Goal: Task Accomplishment & Management: Manage account settings

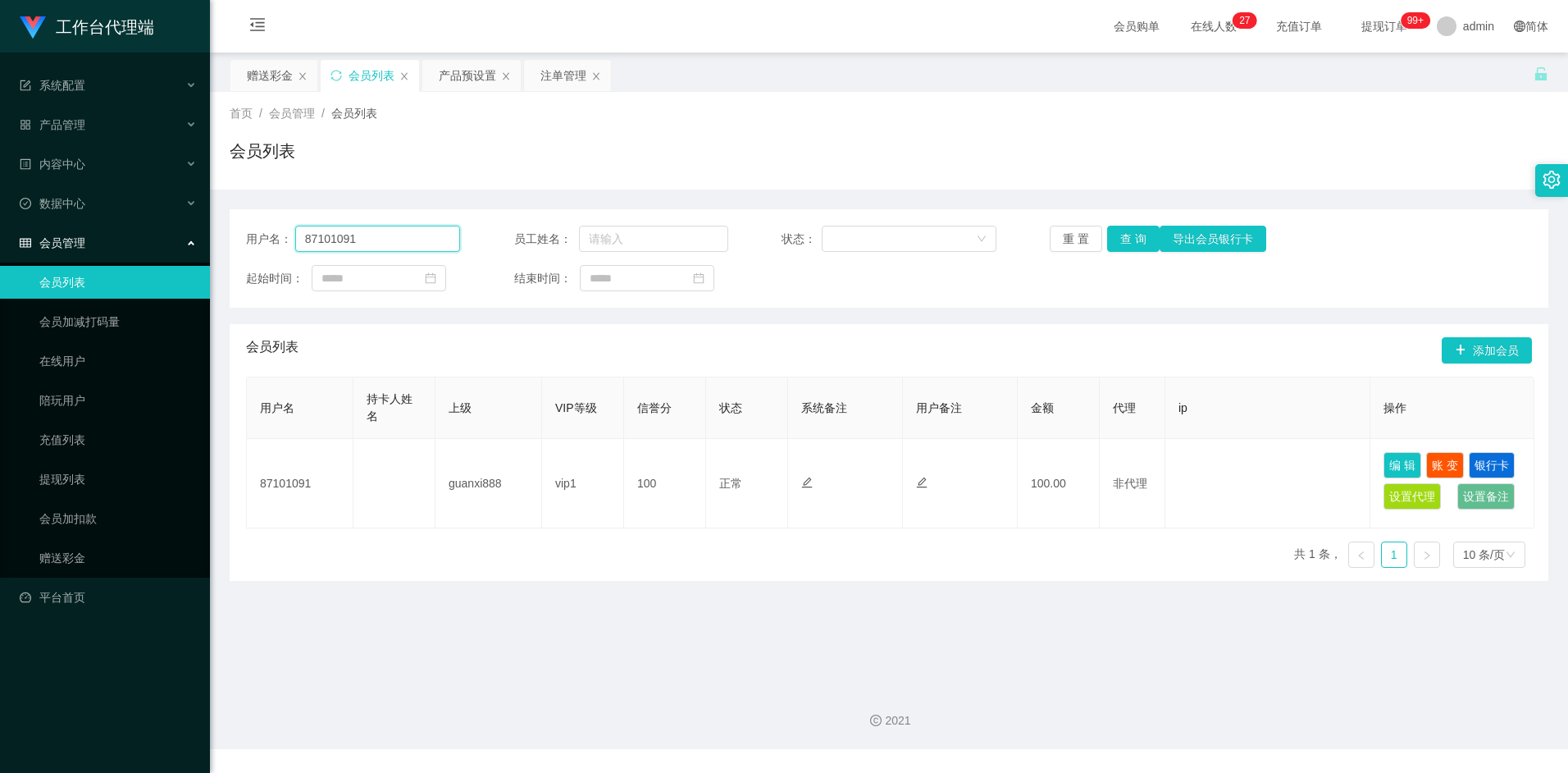
click at [374, 243] on input "87101091" at bounding box center [379, 240] width 166 height 27
paste input "Alvintan"
type input "Alvintan"
click at [1146, 242] on button "查 询" at bounding box center [1133, 240] width 52 height 27
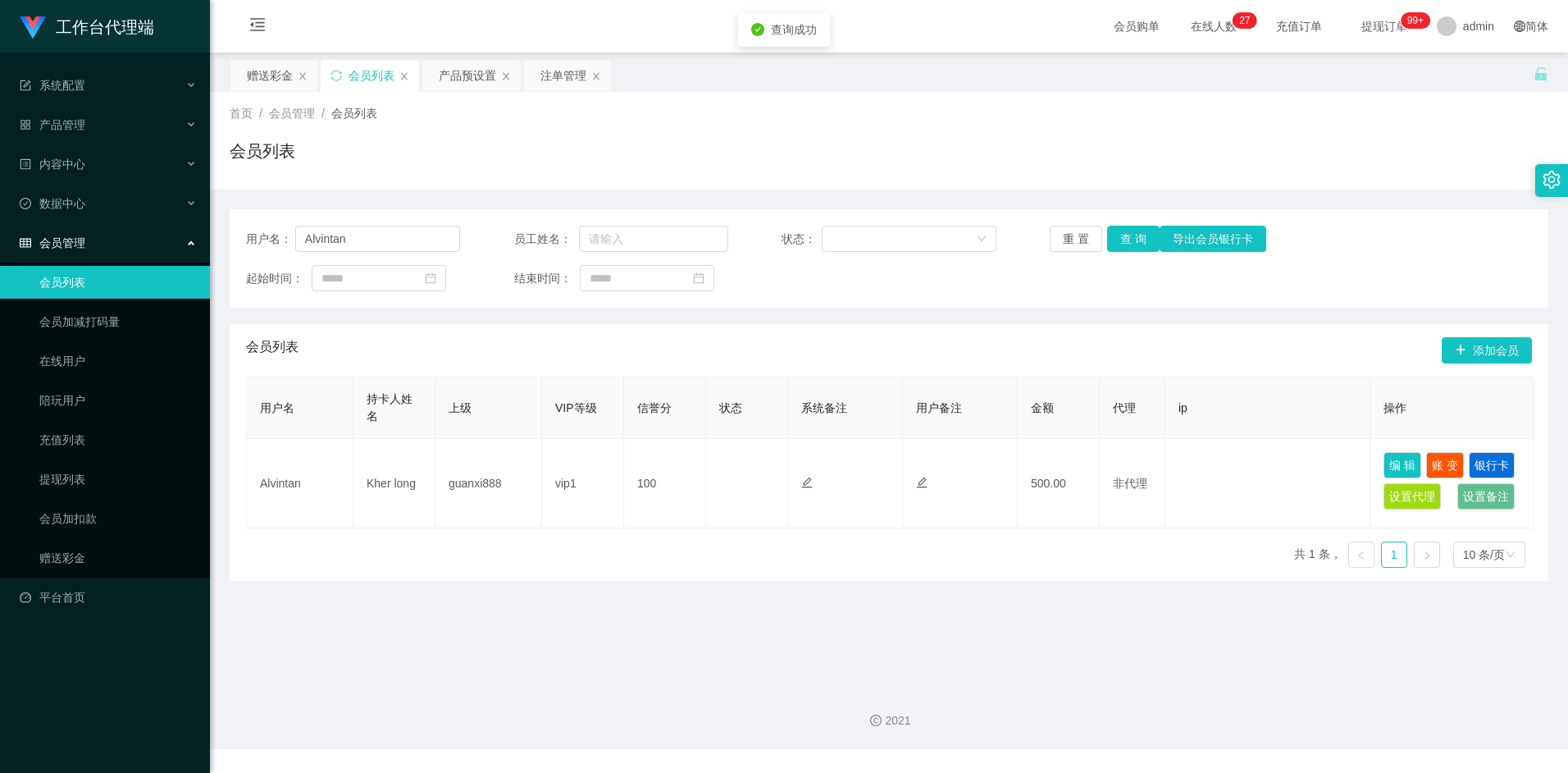
click at [788, 362] on div "会员列表 添加会员" at bounding box center [889, 350] width 1287 height 52
click at [463, 77] on div "产品预设置" at bounding box center [467, 75] width 57 height 31
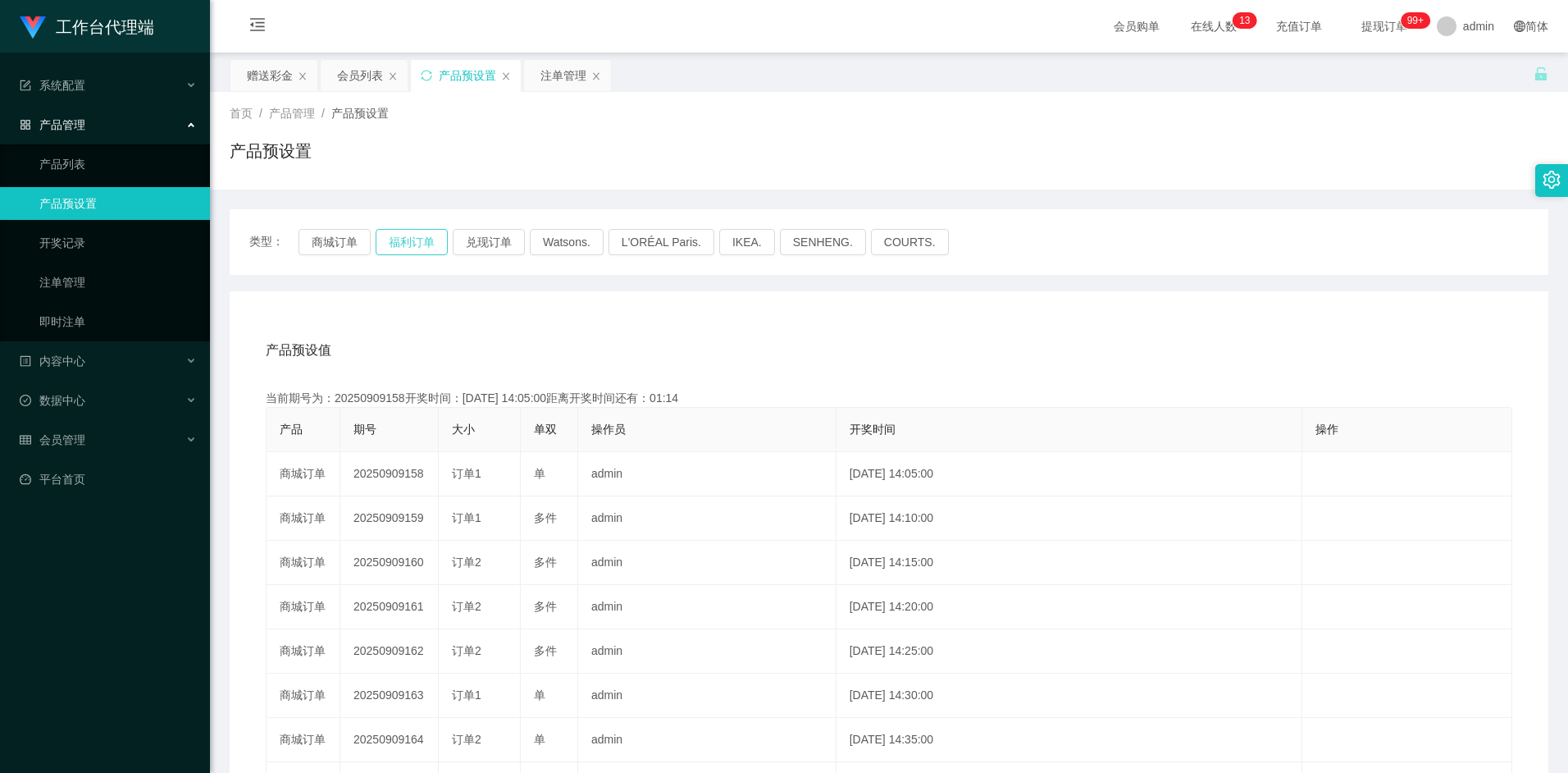
click at [434, 243] on button "福利订单" at bounding box center [412, 242] width 72 height 27
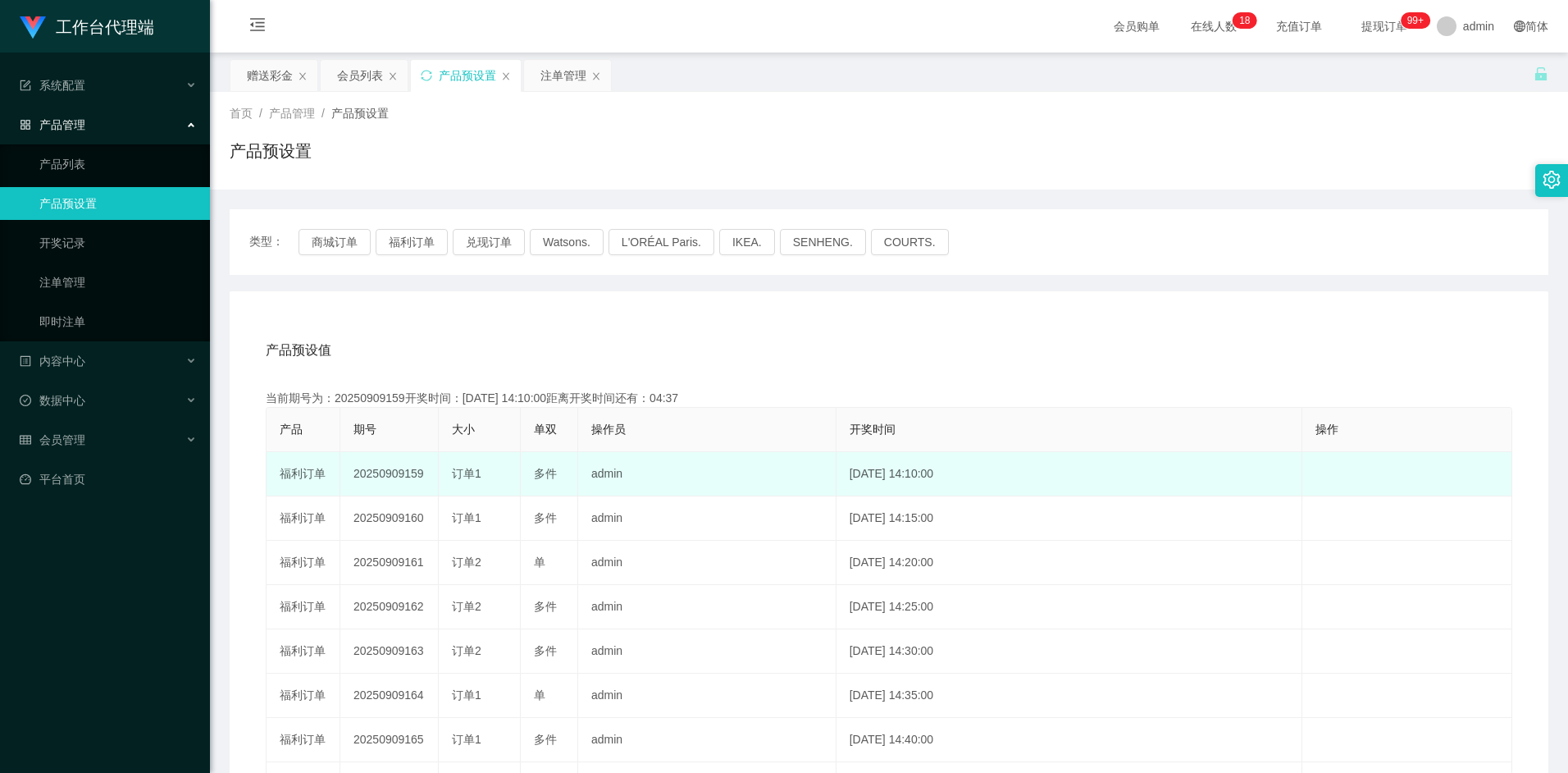
drag, startPoint x: 420, startPoint y: 477, endPoint x: 359, endPoint y: 480, distance: 61.1
click at [359, 480] on td "20250909159" at bounding box center [389, 474] width 98 height 44
drag, startPoint x: 359, startPoint y: 480, endPoint x: 399, endPoint y: 474, distance: 40.4
click at [399, 475] on td "20250909159" at bounding box center [389, 474] width 98 height 44
click at [368, 480] on td "20250909159" at bounding box center [389, 474] width 98 height 44
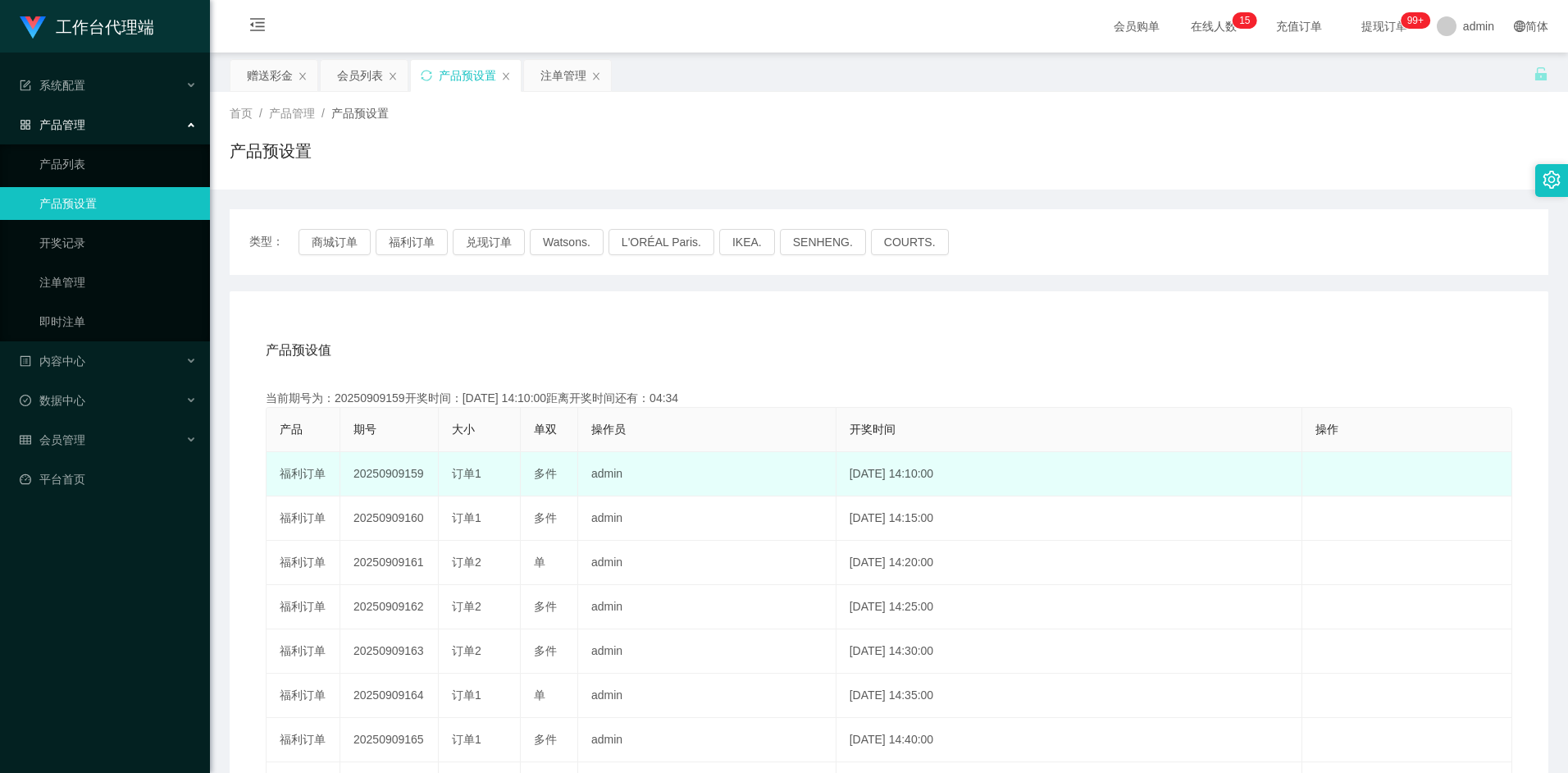
drag, startPoint x: 354, startPoint y: 474, endPoint x: 427, endPoint y: 478, distance: 73.1
click at [427, 478] on td "20250909159" at bounding box center [389, 474] width 98 height 44
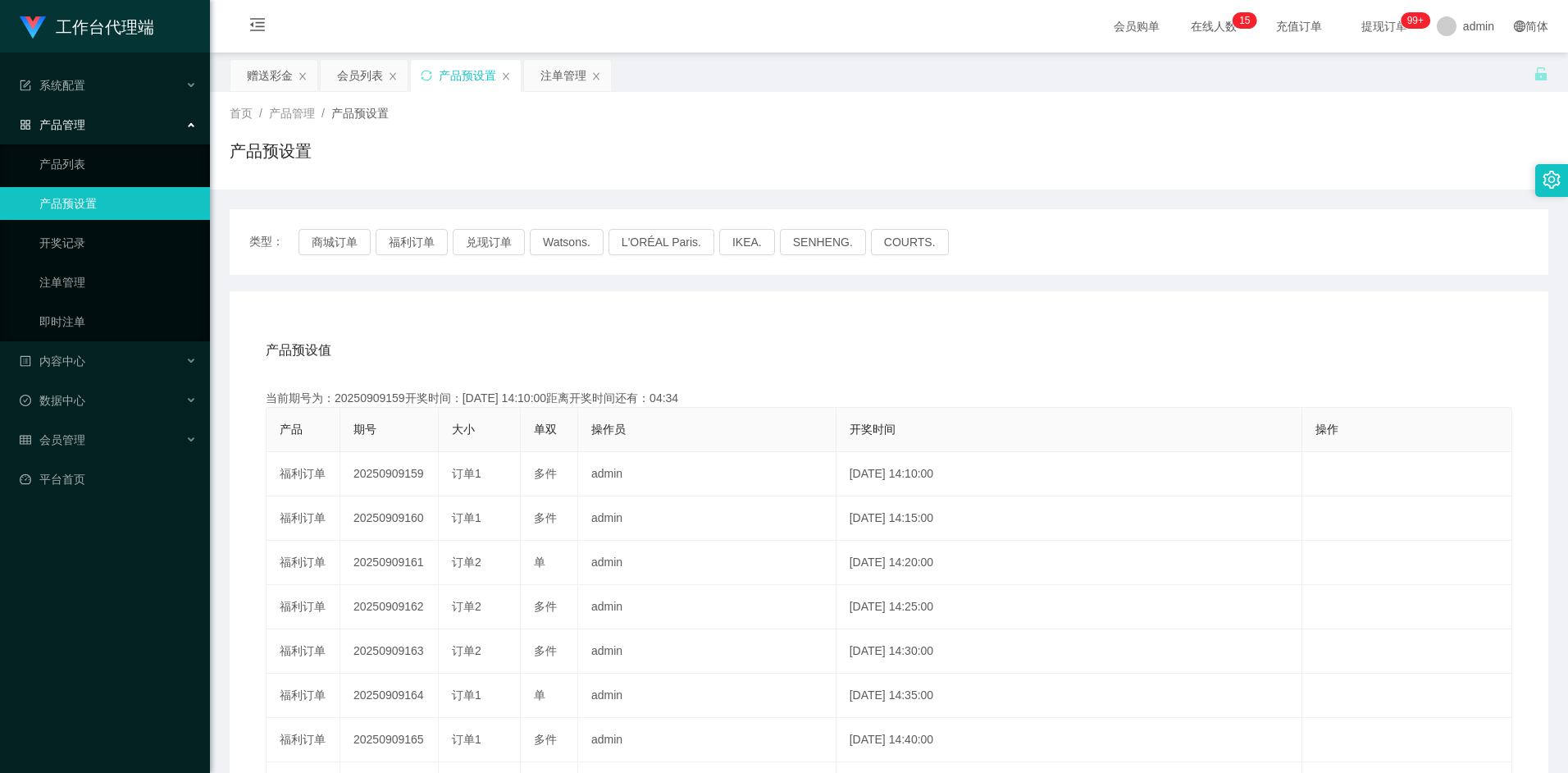
copy td "20250909159"
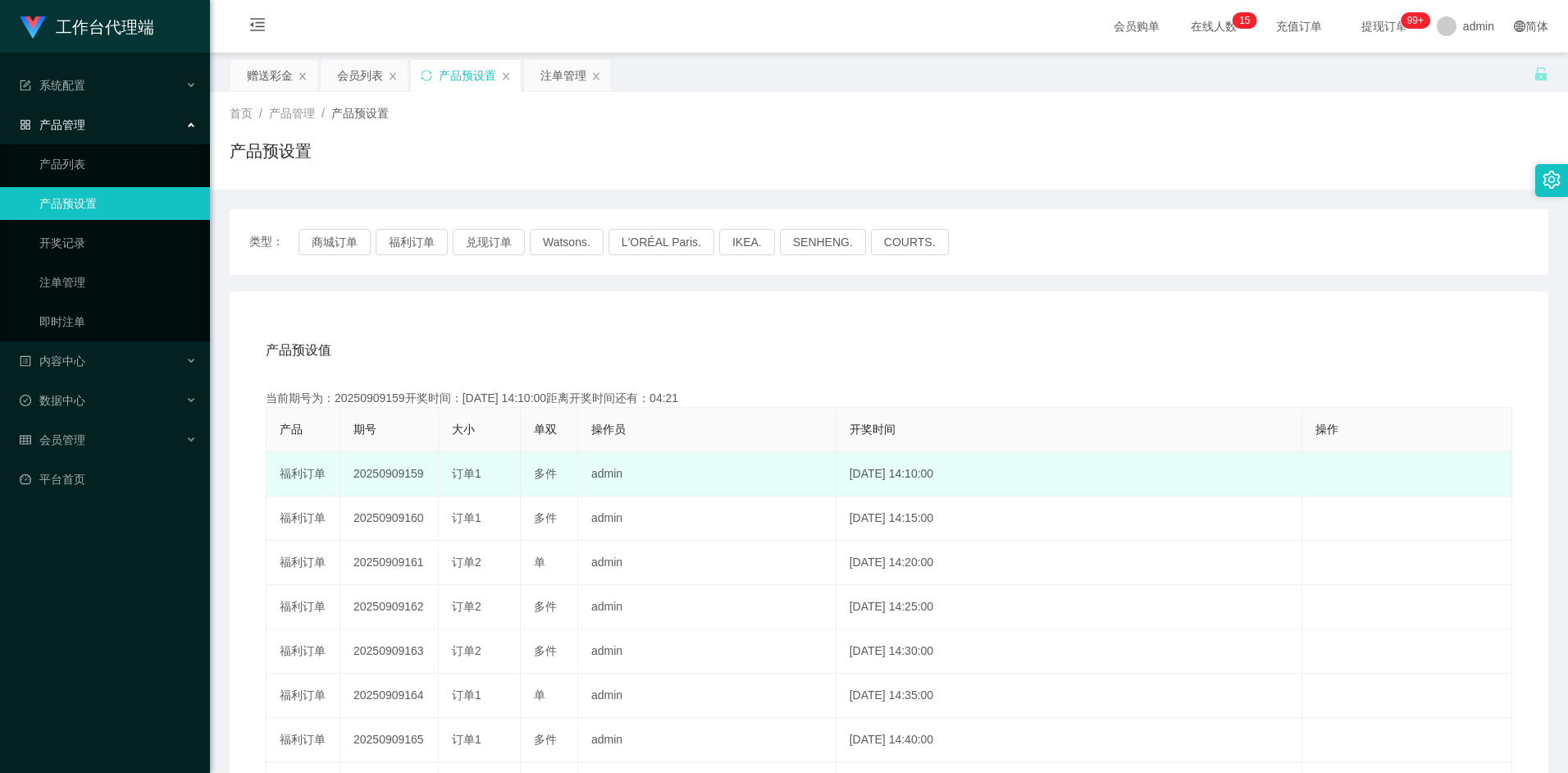
click at [395, 474] on td "20250909159" at bounding box center [389, 474] width 98 height 44
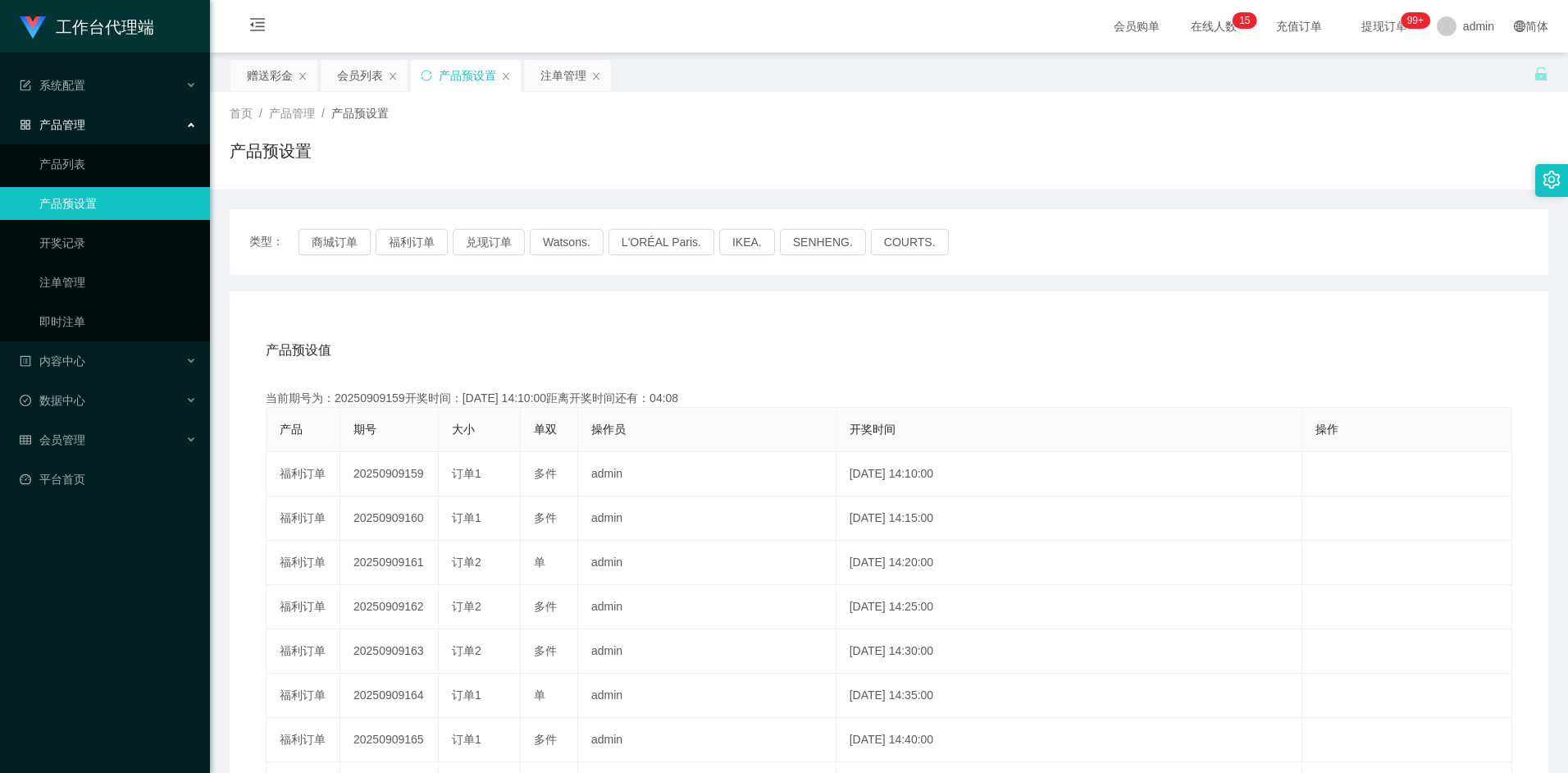
click at [586, 342] on div "产品预设值 添加期号" at bounding box center [889, 350] width 1247 height 46
click at [544, 62] on div "注单管理" at bounding box center [564, 75] width 46 height 31
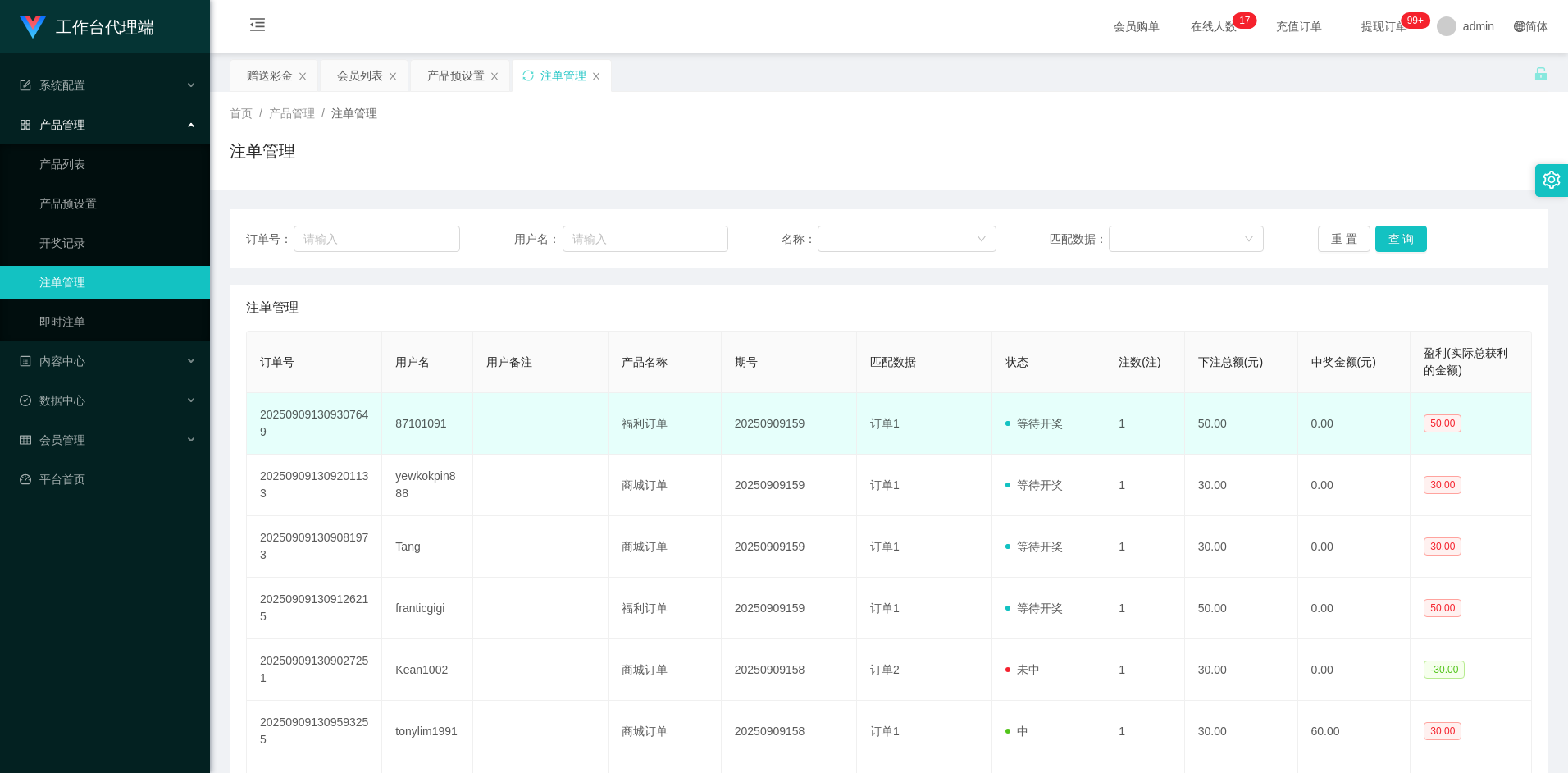
click at [430, 426] on td "87101091" at bounding box center [427, 424] width 91 height 62
copy td "87101091"
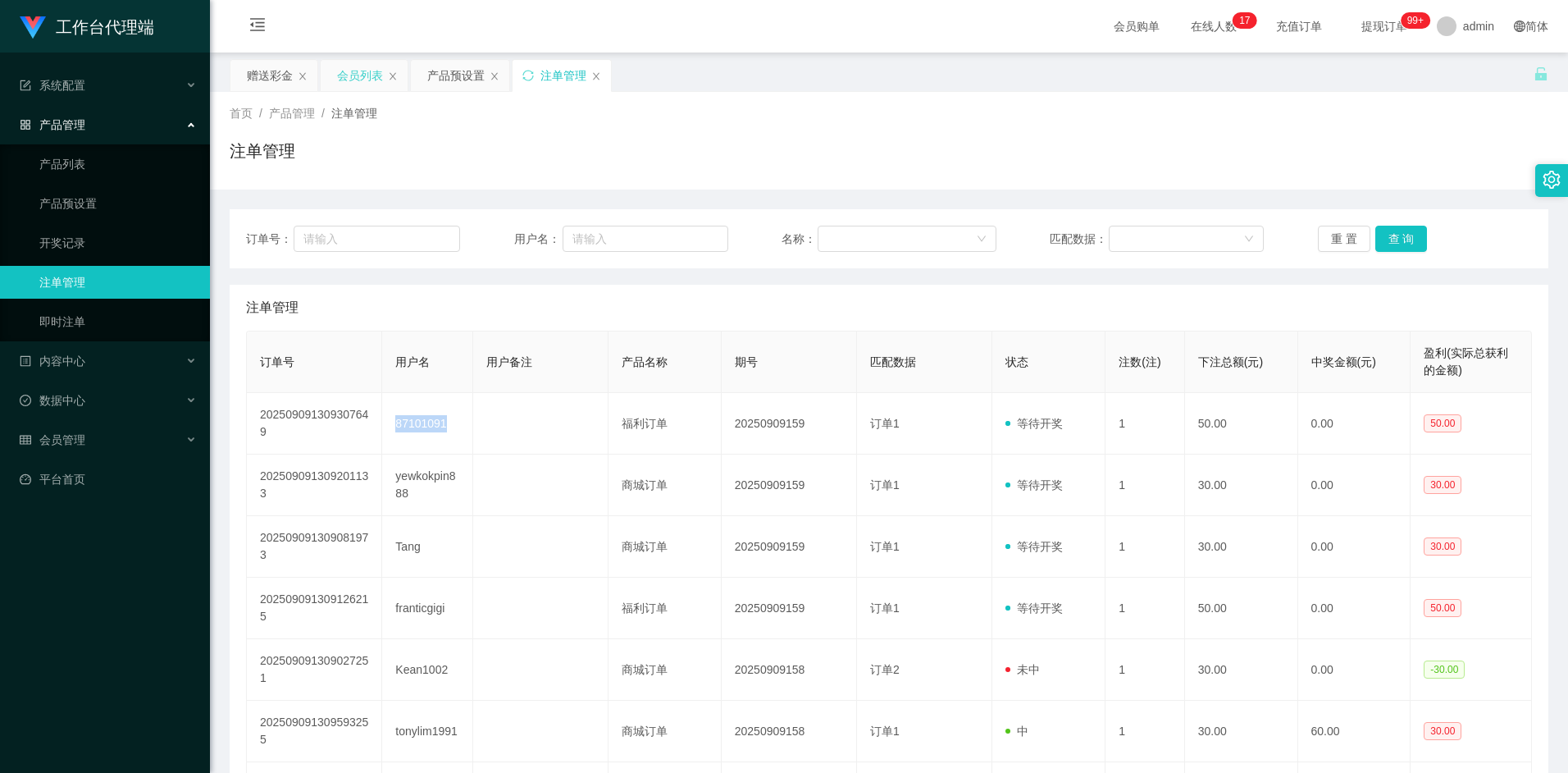
drag, startPoint x: 353, startPoint y: 66, endPoint x: 386, endPoint y: 127, distance: 69.4
click at [353, 69] on div "会员列表" at bounding box center [360, 75] width 46 height 31
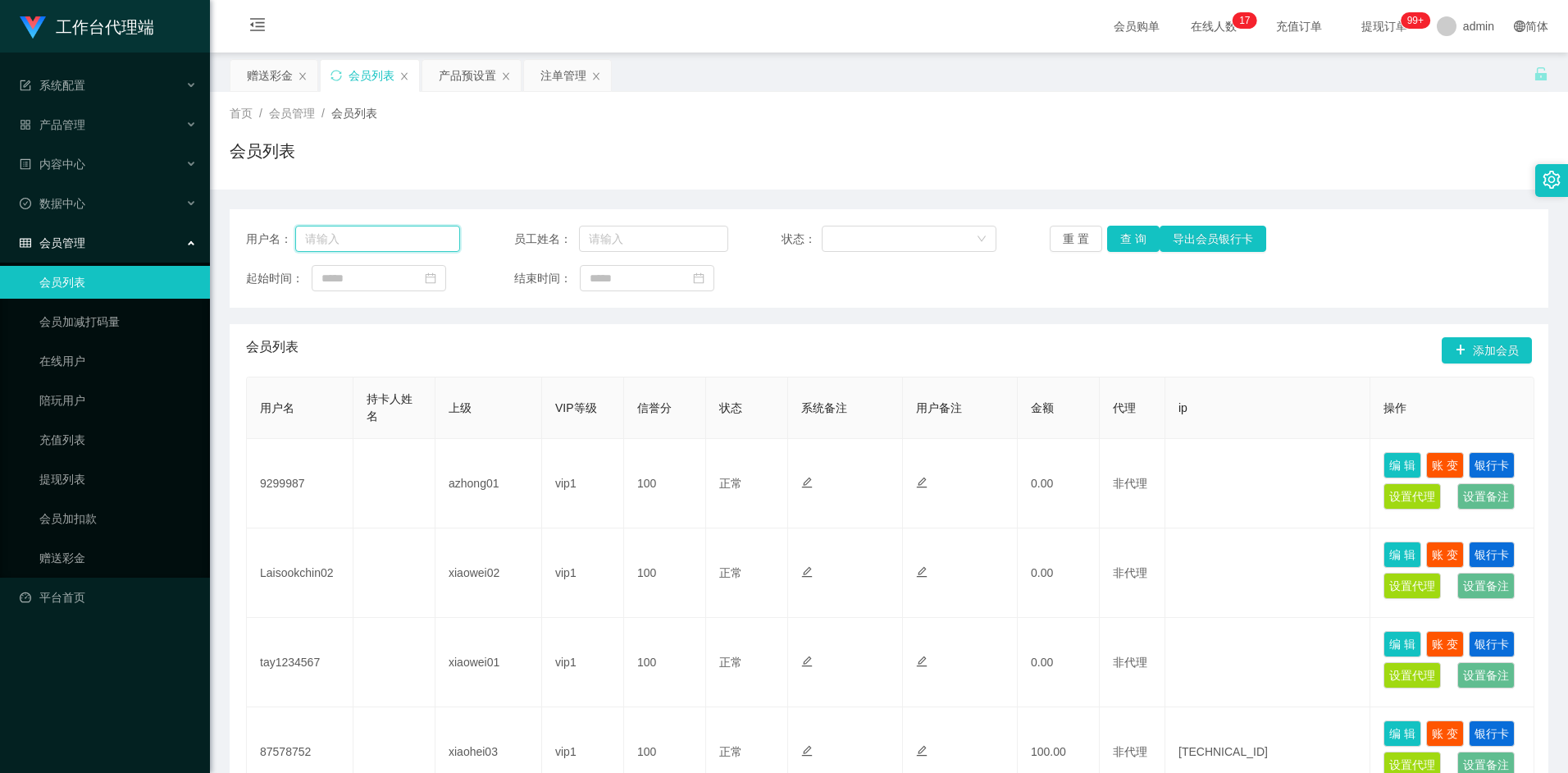
click at [402, 240] on input "text" at bounding box center [379, 240] width 166 height 27
paste input "87101091"
click at [1130, 239] on button "查 询" at bounding box center [1133, 240] width 52 height 27
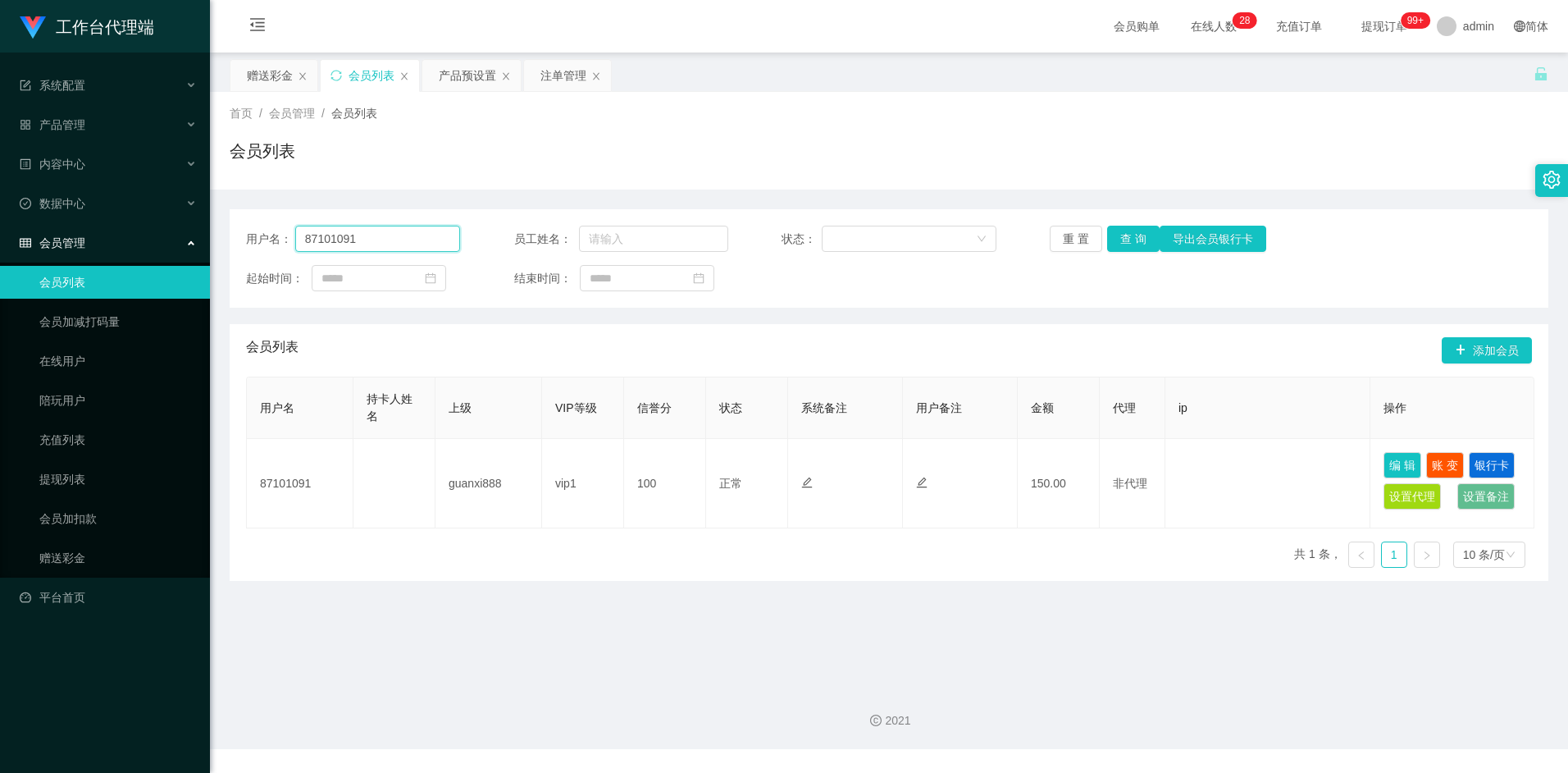
click at [366, 236] on input "87101091" at bounding box center [379, 240] width 166 height 27
paste input "98528033"
type input "98528033"
click at [1138, 238] on button "查 询" at bounding box center [1133, 240] width 52 height 27
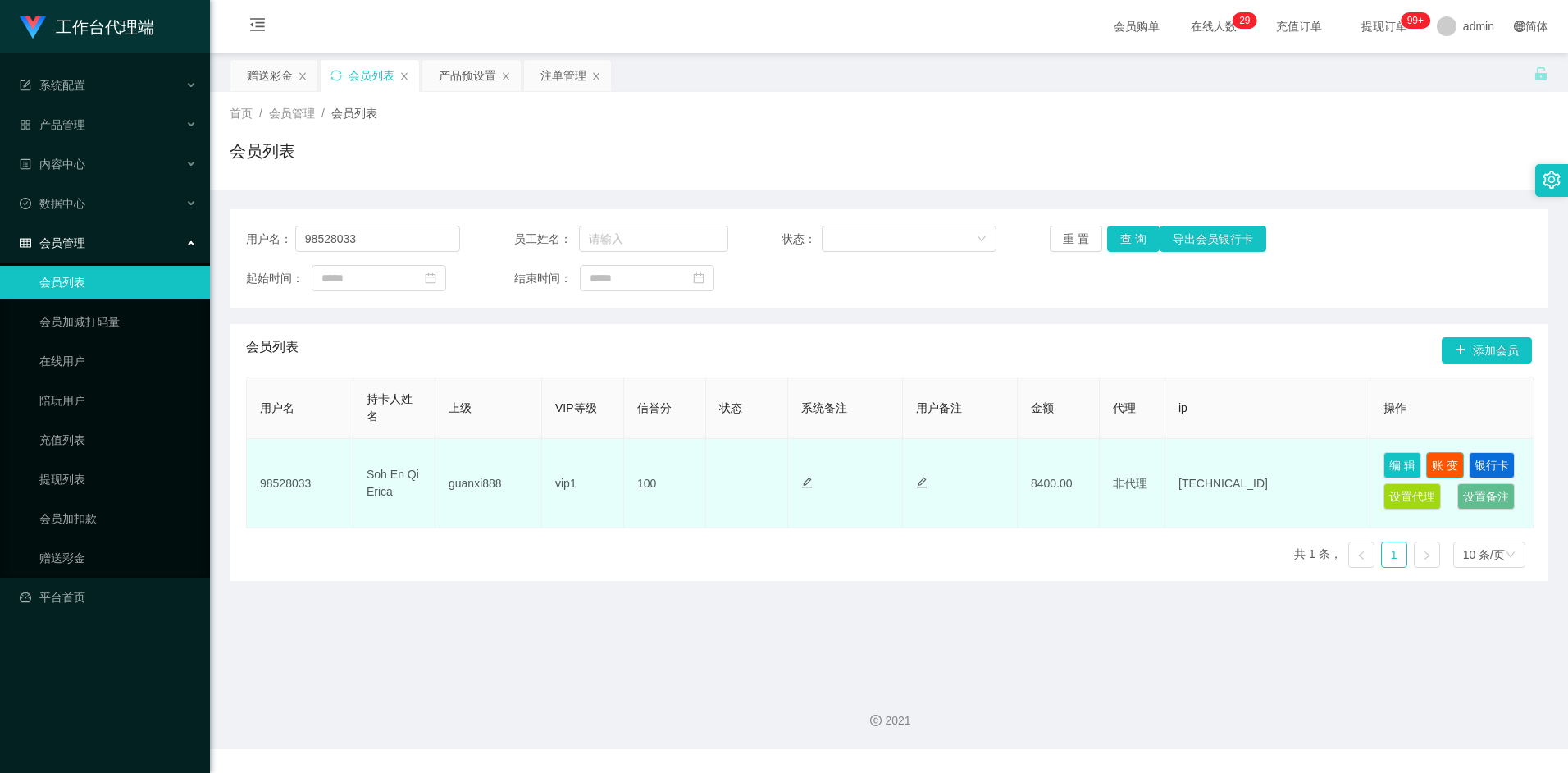
click at [1445, 461] on button "账 变" at bounding box center [1446, 466] width 38 height 27
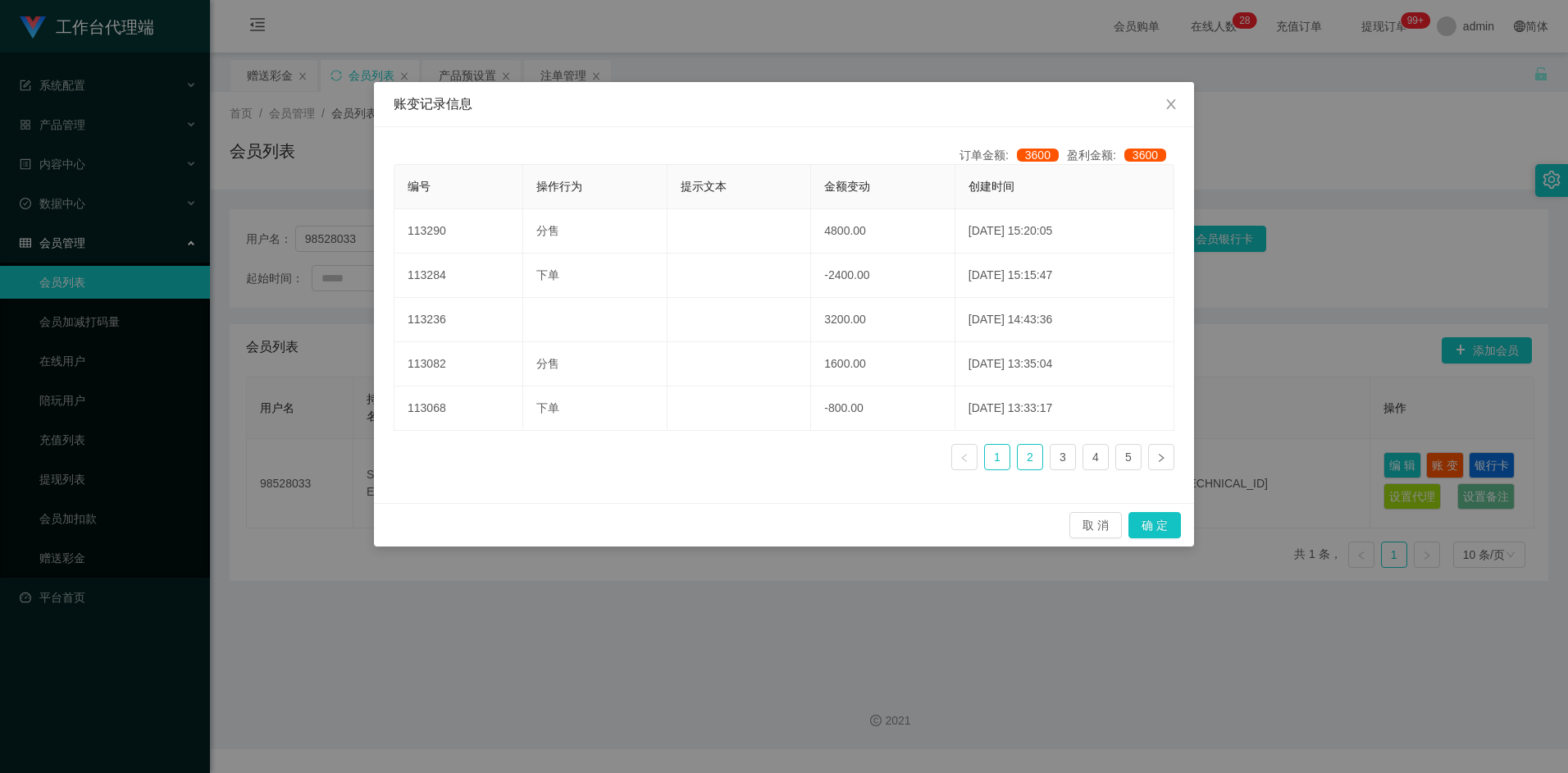
click at [1034, 459] on link "2" at bounding box center [1030, 457] width 25 height 25
click at [994, 459] on link "1" at bounding box center [998, 457] width 25 height 25
click at [1027, 456] on link "2" at bounding box center [1030, 457] width 25 height 25
click at [999, 455] on link "1" at bounding box center [998, 457] width 25 height 25
click at [1021, 458] on link "2" at bounding box center [1030, 457] width 25 height 25
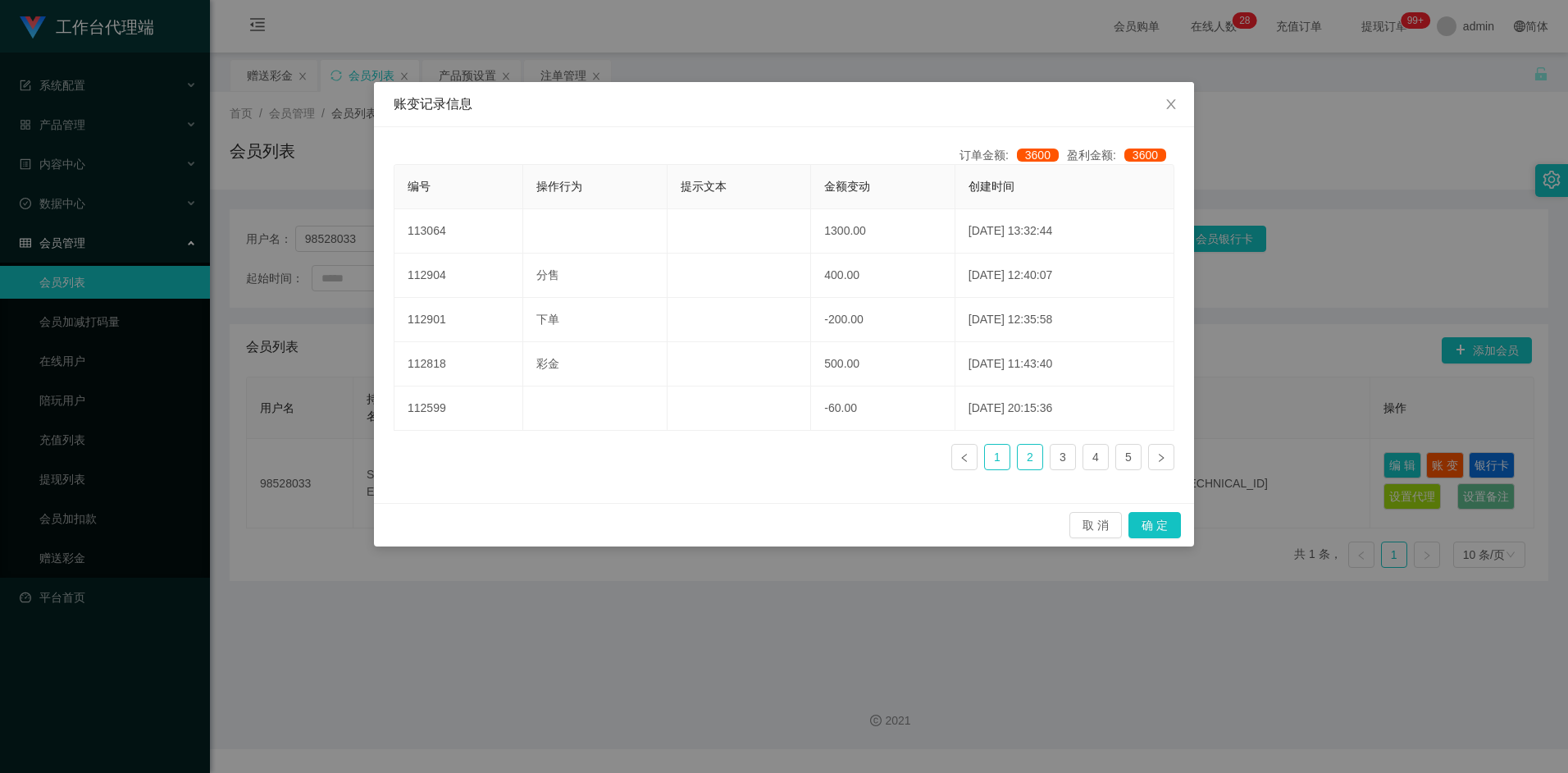
click at [997, 455] on link "1" at bounding box center [998, 457] width 25 height 25
click at [1023, 457] on link "2" at bounding box center [1030, 457] width 25 height 25
click at [1001, 459] on link "1" at bounding box center [998, 457] width 25 height 25
click at [1024, 458] on link "2" at bounding box center [1030, 457] width 25 height 25
click at [1007, 456] on link "1" at bounding box center [998, 457] width 25 height 25
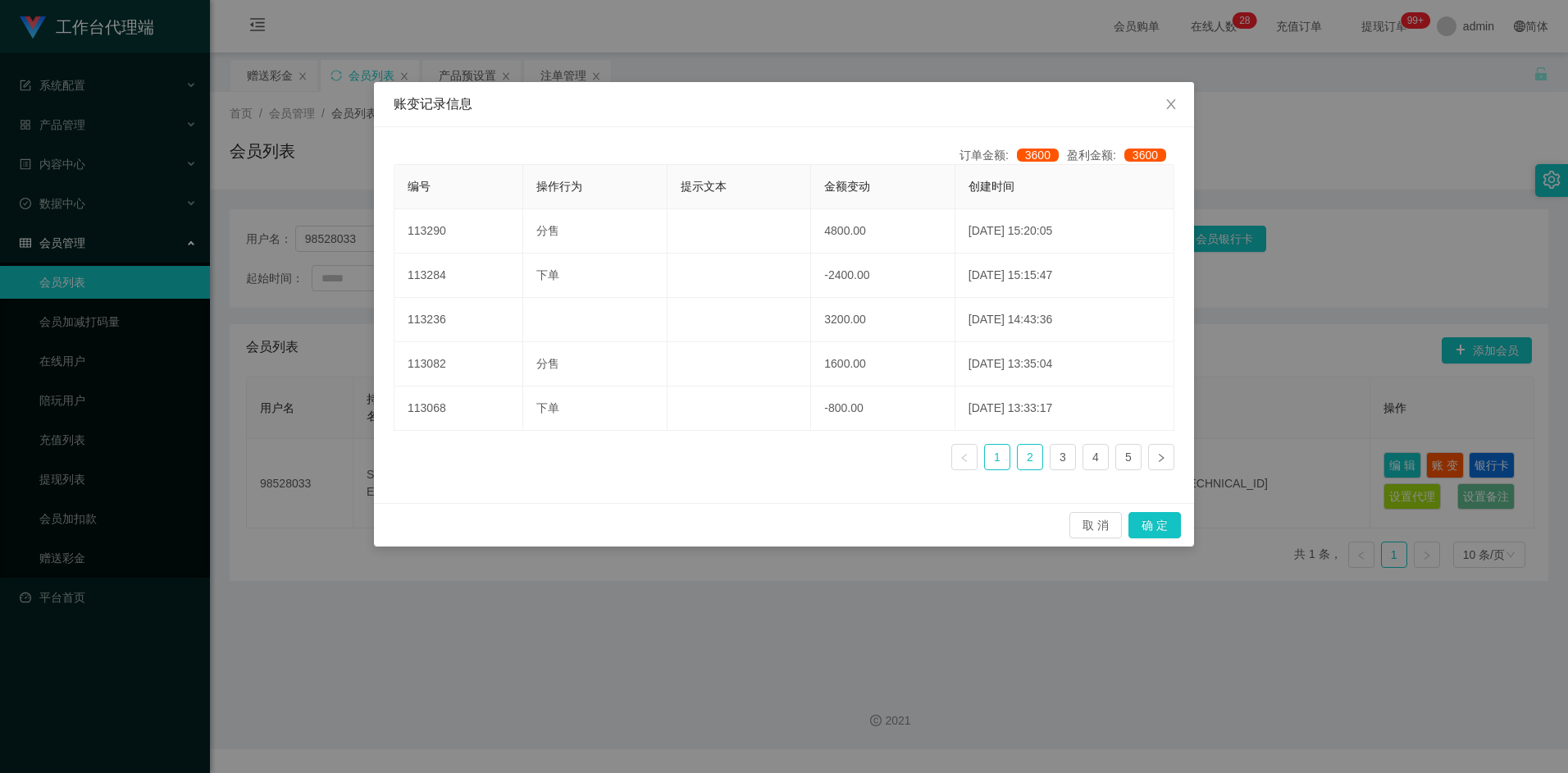
click at [1029, 457] on link "2" at bounding box center [1030, 457] width 25 height 25
click at [1001, 457] on link "1" at bounding box center [998, 457] width 25 height 25
click at [1021, 456] on link "2" at bounding box center [1030, 457] width 25 height 25
click at [1001, 458] on link "1" at bounding box center [998, 457] width 25 height 25
click at [1018, 458] on li "2" at bounding box center [1031, 457] width 27 height 27
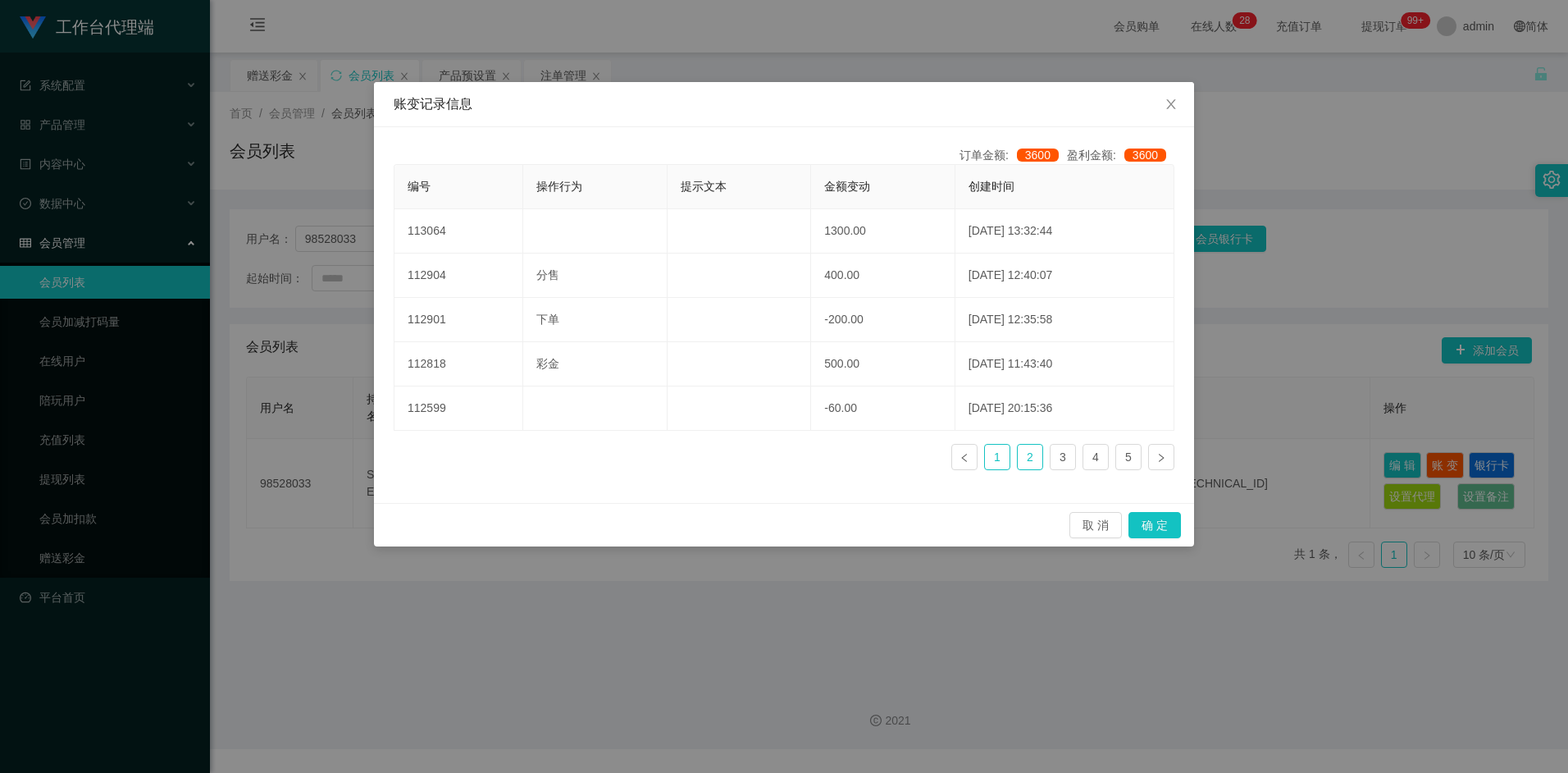
click at [1003, 460] on link "1" at bounding box center [998, 457] width 25 height 25
click at [1021, 457] on link "2" at bounding box center [1030, 457] width 25 height 25
click at [1068, 454] on link "3" at bounding box center [1063, 457] width 25 height 25
drag, startPoint x: 1083, startPoint y: 457, endPoint x: 1120, endPoint y: 458, distance: 37.0
click at [1084, 457] on link "4" at bounding box center [1096, 457] width 25 height 25
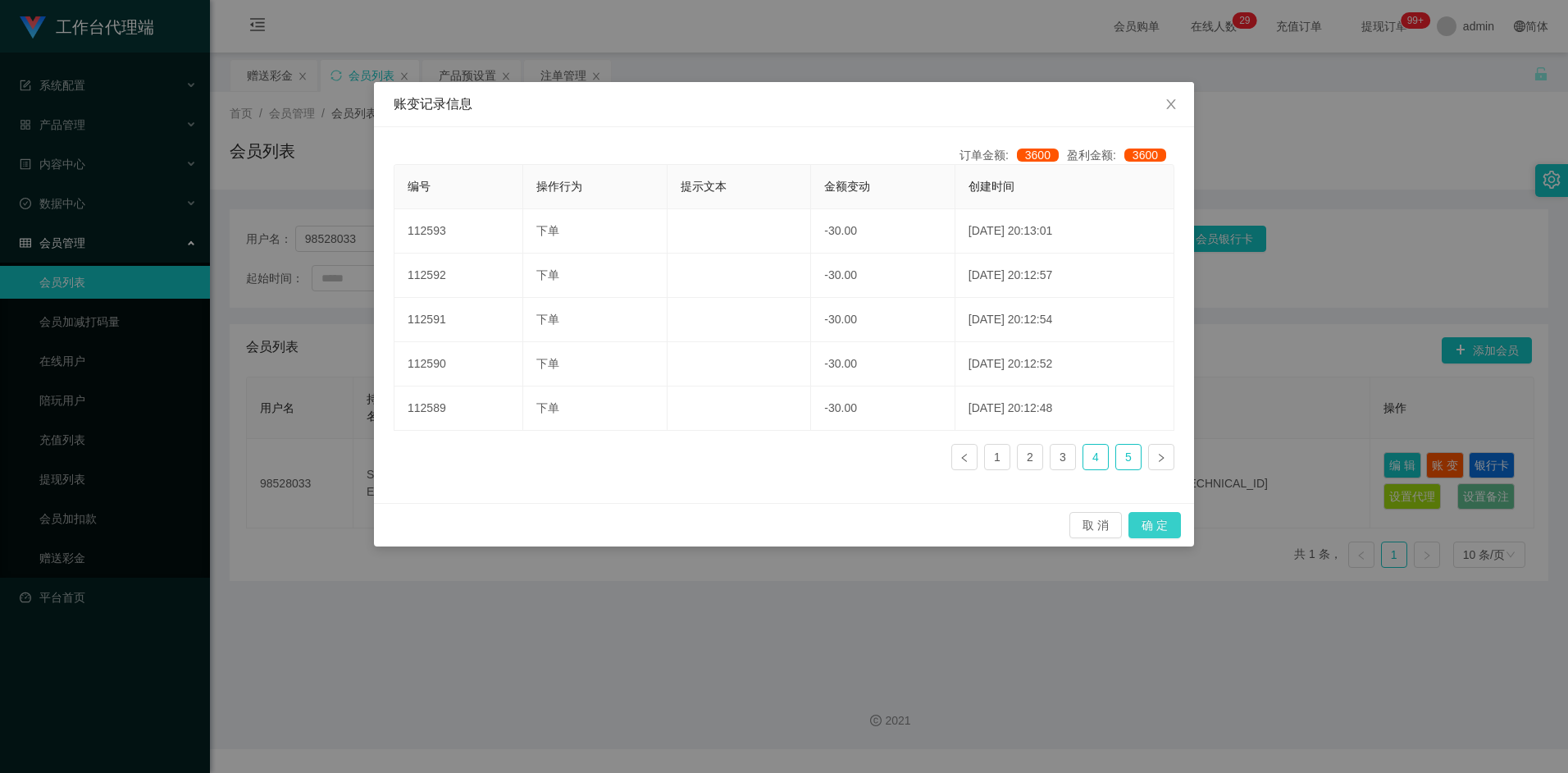
drag, startPoint x: 1120, startPoint y: 458, endPoint x: 1149, endPoint y: 468, distance: 30.7
click at [1121, 459] on link "5" at bounding box center [1129, 457] width 25 height 25
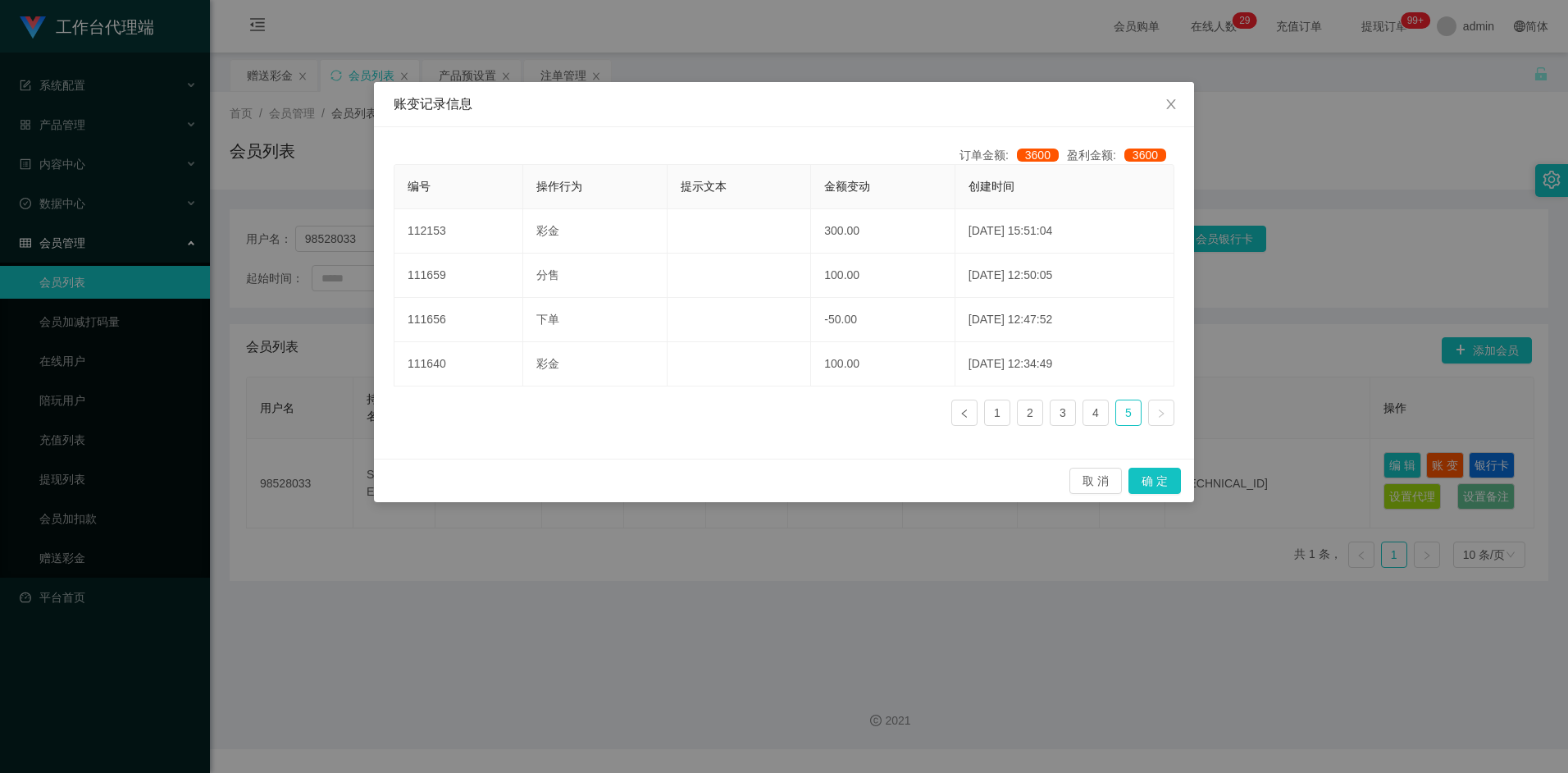
click at [1156, 414] on link at bounding box center [1162, 413] width 27 height 27
click at [1165, 411] on icon "图标: right" at bounding box center [1162, 413] width 10 height 10
click at [1103, 484] on button "取 消" at bounding box center [1096, 481] width 52 height 27
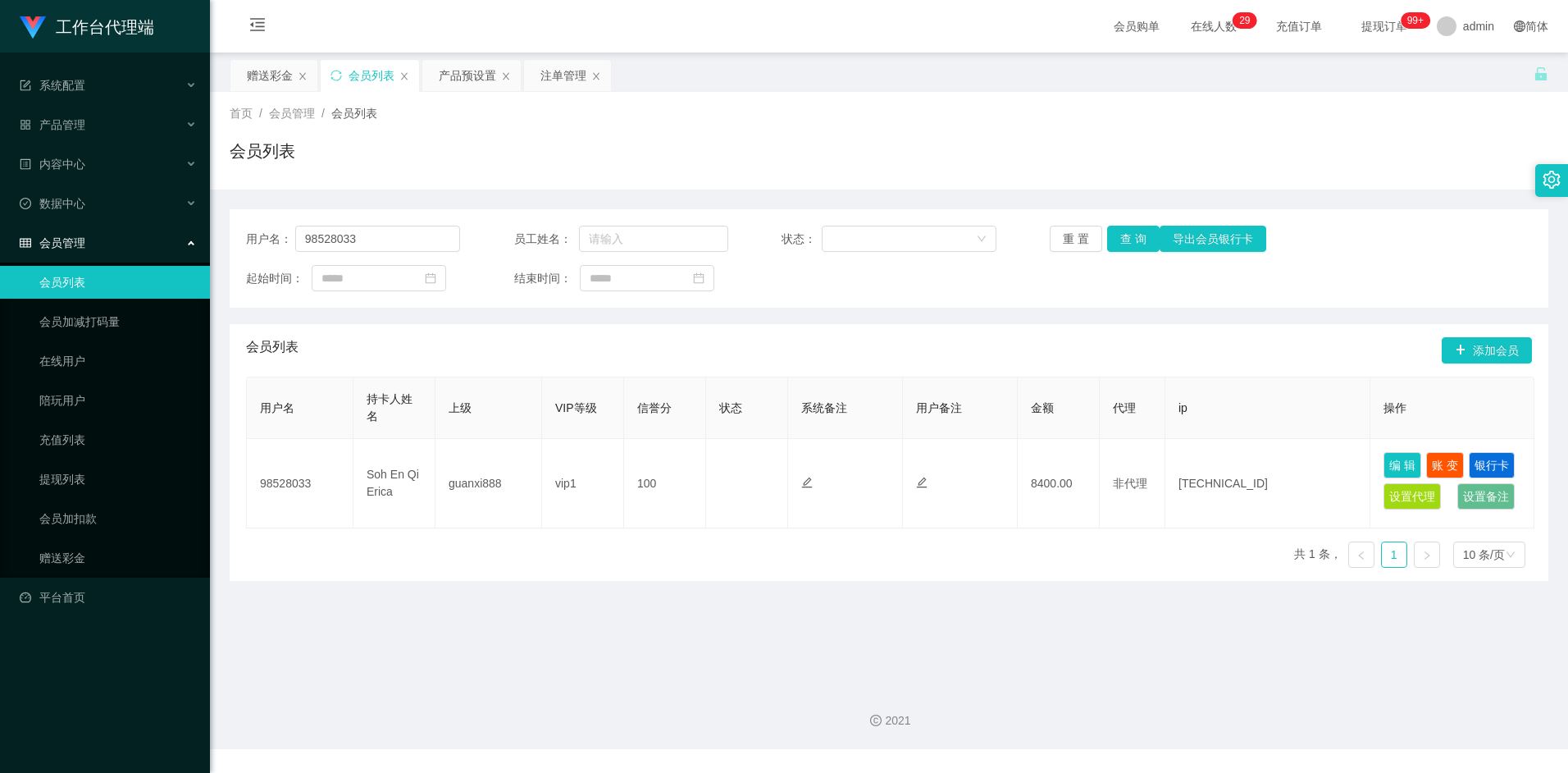
click at [812, 581] on main "关闭左侧 关闭右侧 关闭其它 刷新页面 赠送彩金 会员列表 产品预设置 注单管理 首页 / 会员管理 / 会员列表 / 会员列表 用户名： 98528033 …" at bounding box center [889, 363] width 1358 height 620
click at [261, 73] on div "赠送彩金" at bounding box center [270, 75] width 46 height 31
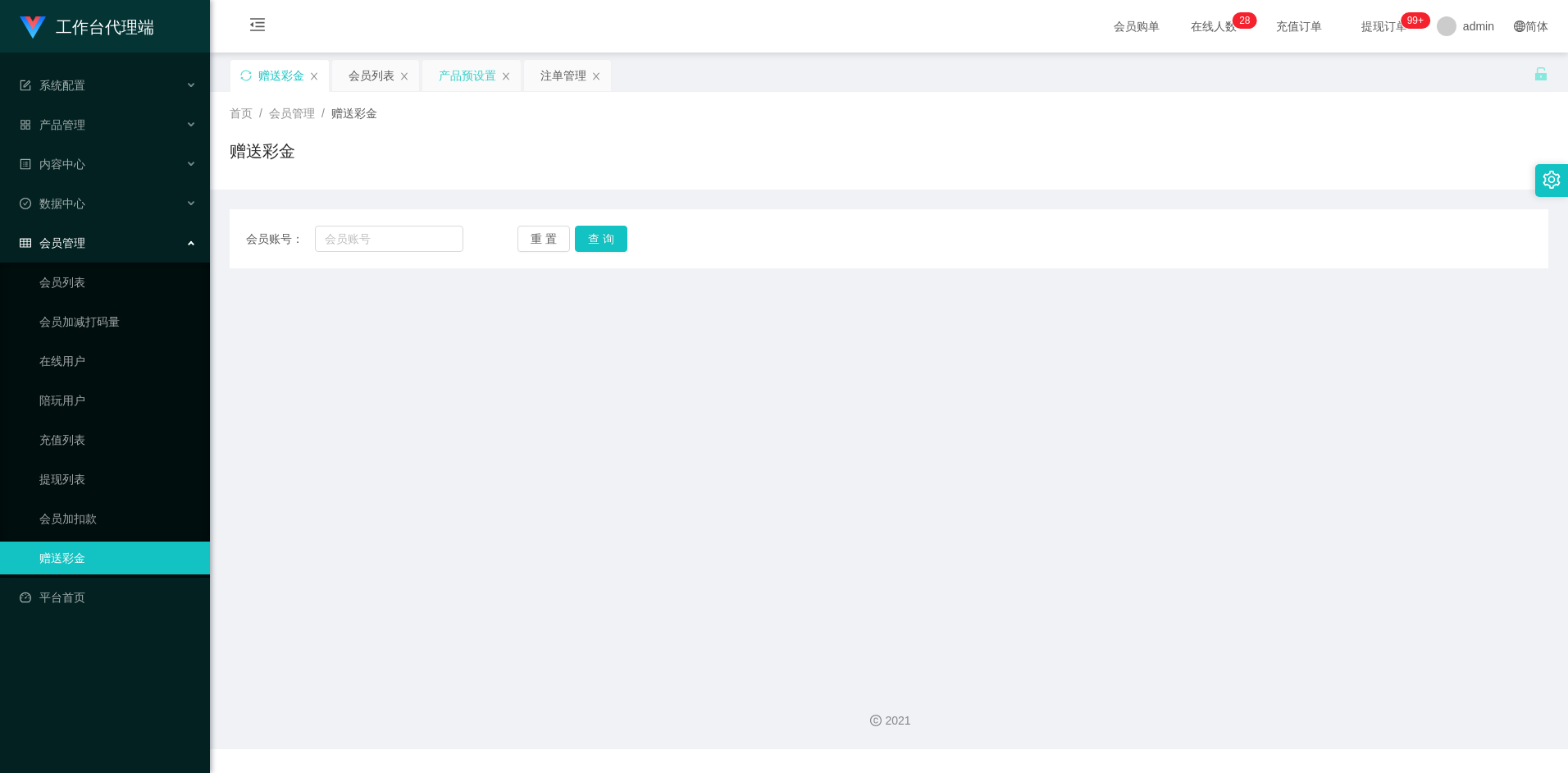
click at [469, 82] on div "产品预设置" at bounding box center [467, 75] width 57 height 31
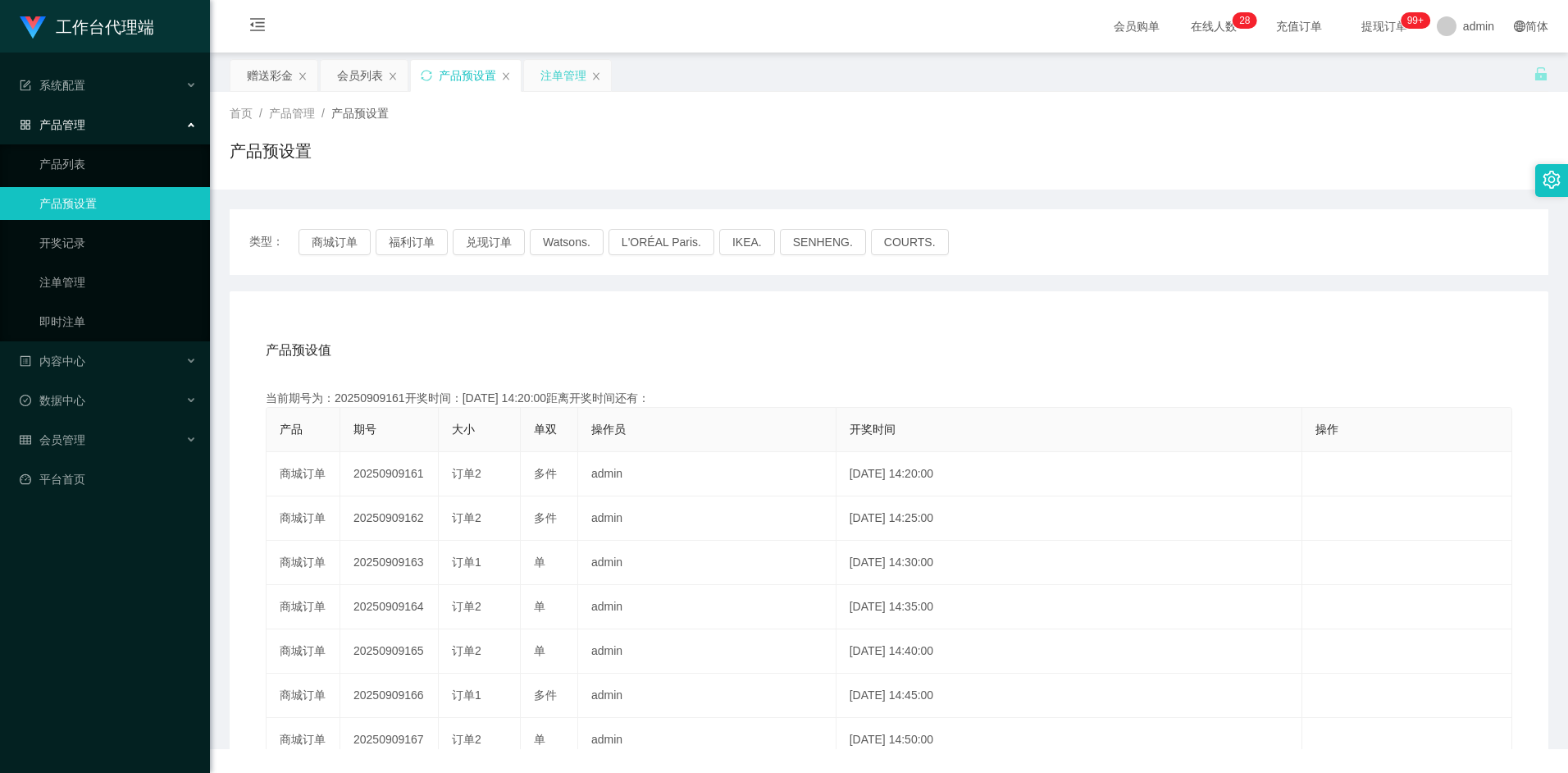
click at [559, 79] on div "注单管理" at bounding box center [564, 75] width 46 height 31
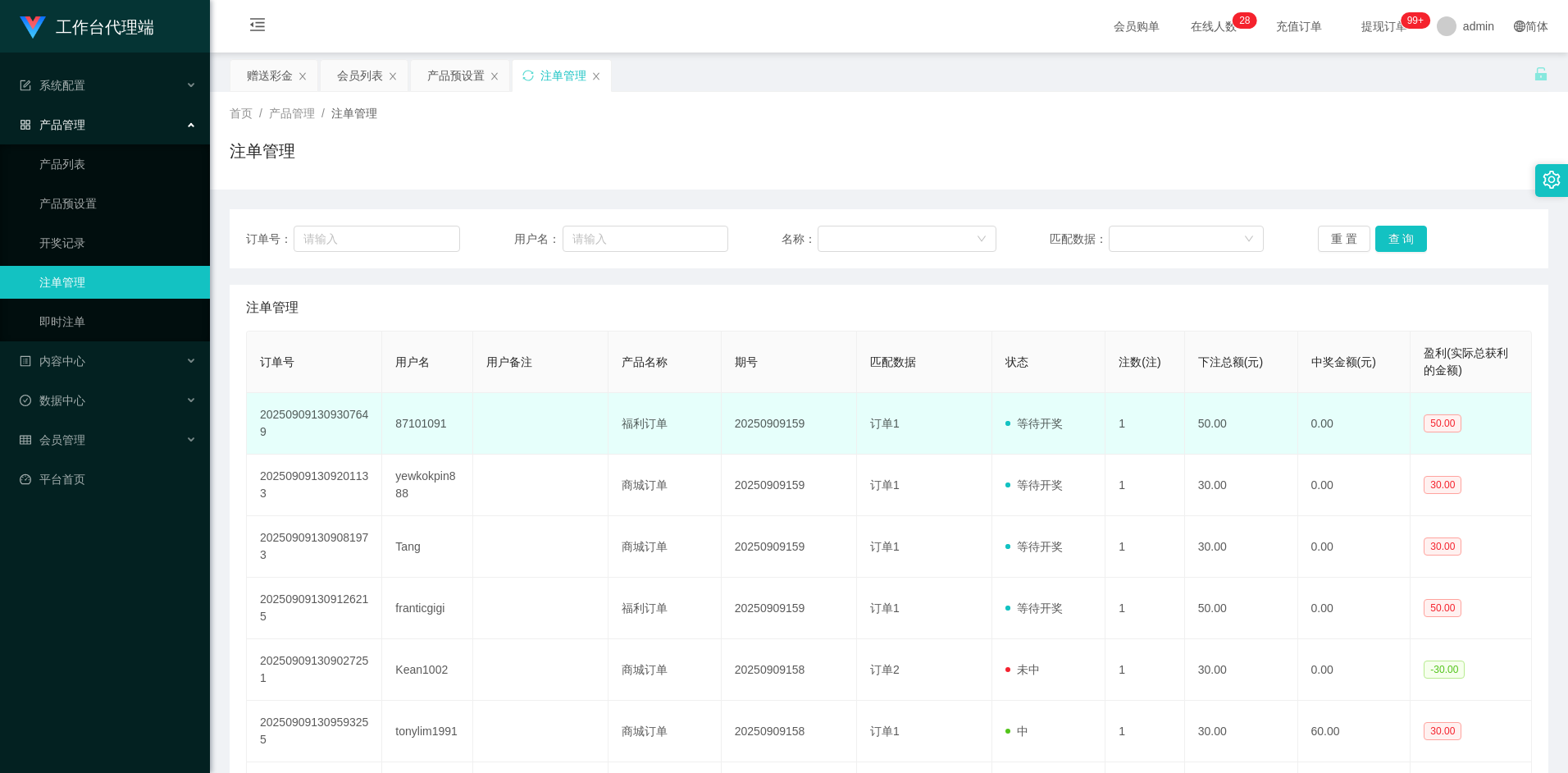
click at [428, 422] on td "87101091" at bounding box center [427, 424] width 91 height 62
copy td "87101091"
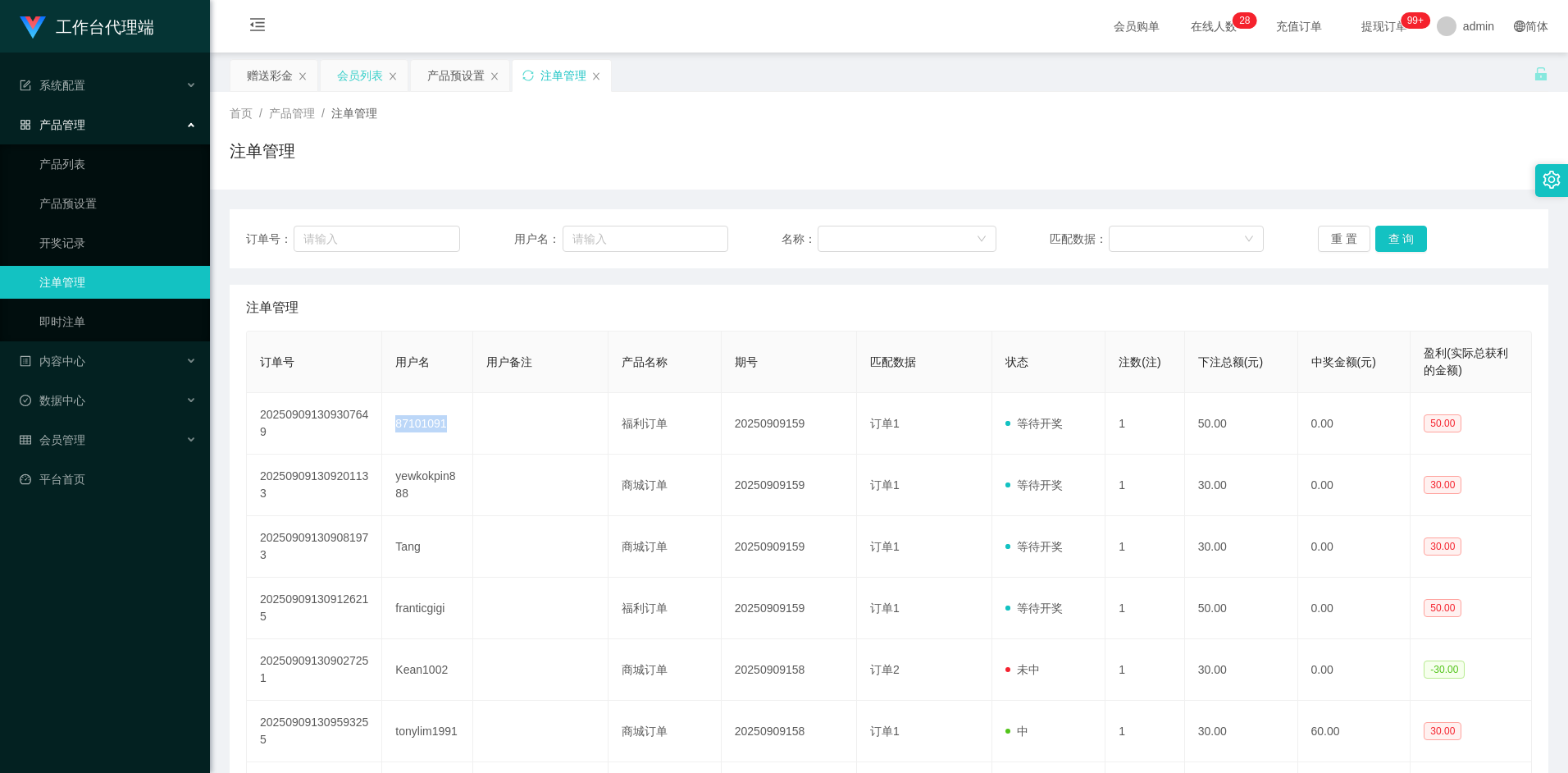
click at [365, 76] on div "会员列表" at bounding box center [360, 75] width 46 height 31
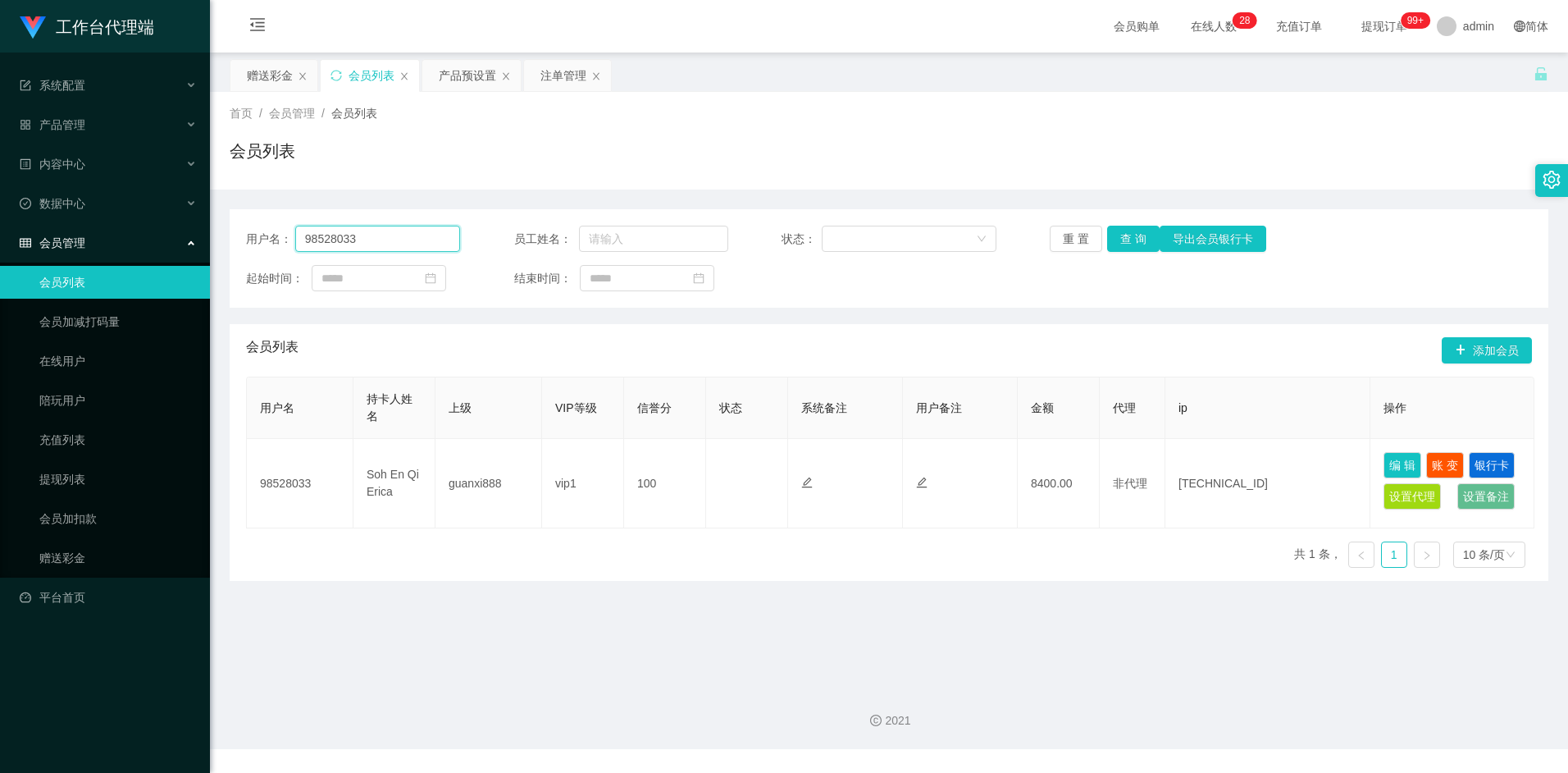
click at [382, 234] on input "98528033" at bounding box center [379, 240] width 166 height 27
paste input "87101091"
type input "87101091"
click at [1136, 243] on button "查 询" at bounding box center [1133, 240] width 52 height 27
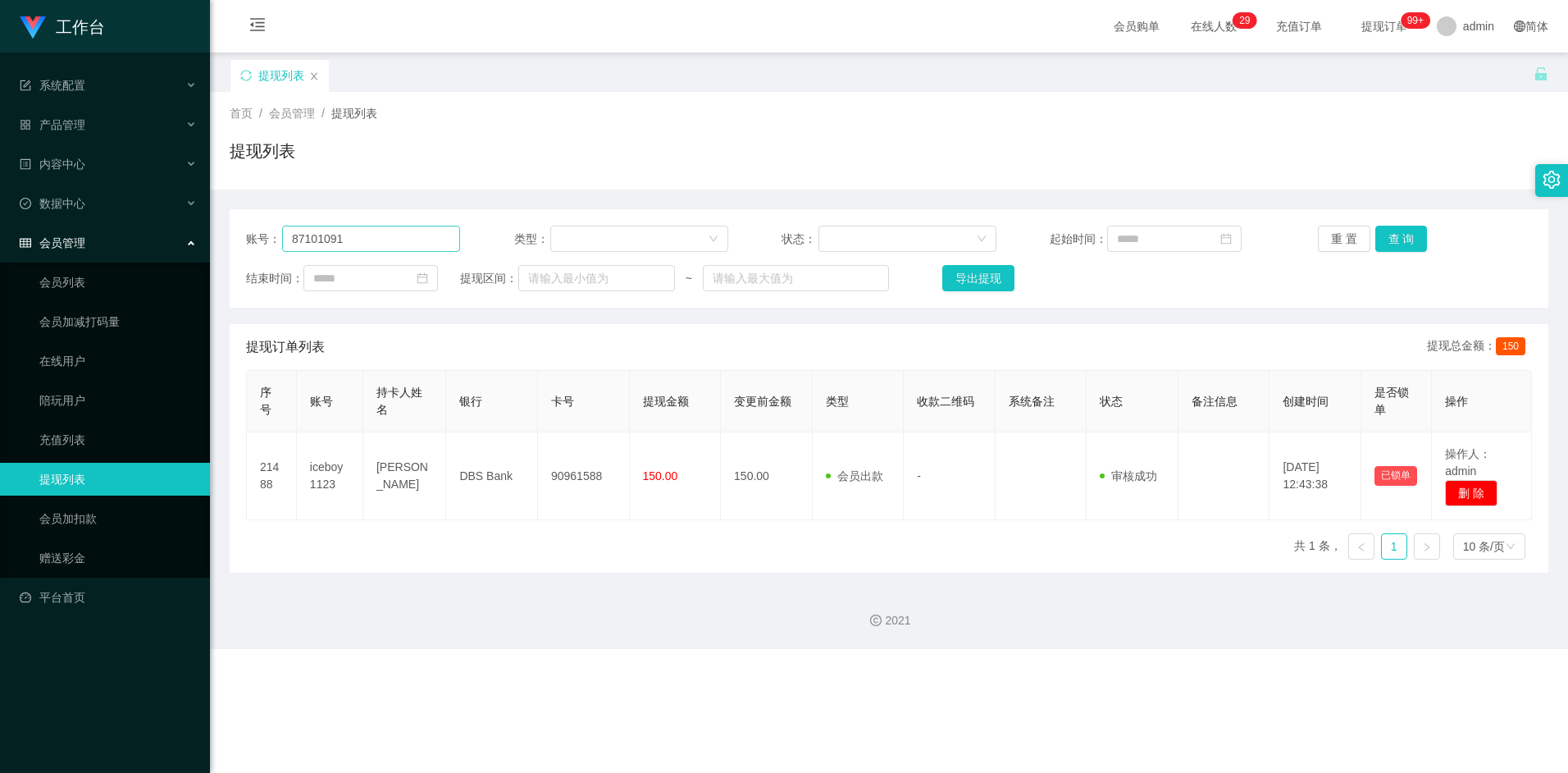
click at [376, 242] on input "87101091" at bounding box center [371, 240] width 178 height 27
click at [377, 241] on input "87101091" at bounding box center [371, 240] width 178 height 27
click at [1412, 243] on button "查 询" at bounding box center [1401, 240] width 52 height 27
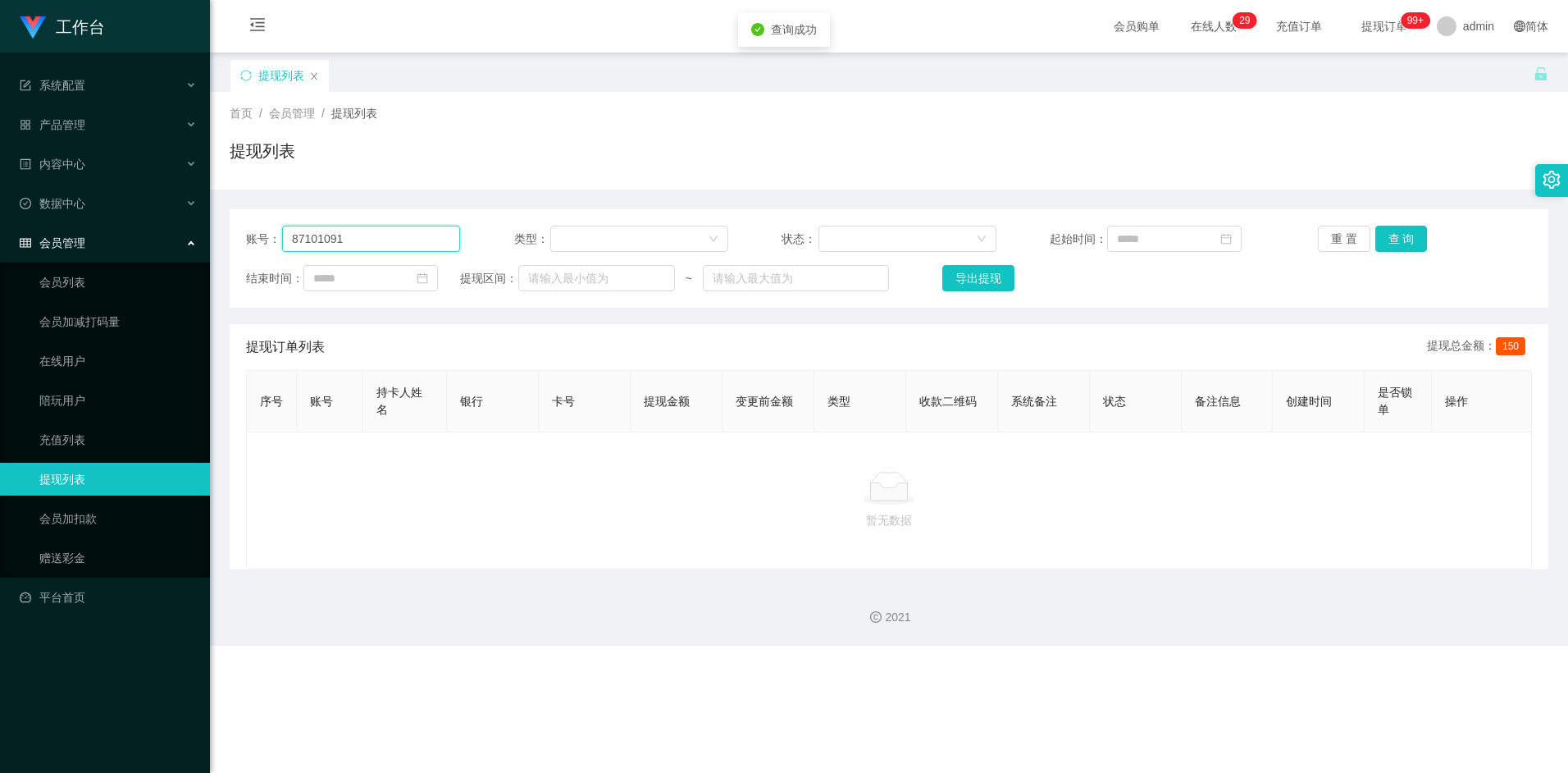
drag, startPoint x: 337, startPoint y: 241, endPoint x: 202, endPoint y: 239, distance: 135.0
click at [202, 239] on section "工作台 系统配置 产品管理 内容中心 数据中心 会员管理 会员列表 会员加减打码量 在线用户 陪玩用户 充值列表 提现列表 会员加扣款 赠送彩金 平台首页 保…" at bounding box center [784, 323] width 1568 height 646
click at [1393, 238] on button "查 询" at bounding box center [1401, 240] width 52 height 27
drag, startPoint x: 663, startPoint y: 463, endPoint x: 1333, endPoint y: 2, distance: 813.3
click at [666, 463] on div "暂无数据" at bounding box center [889, 500] width 1287 height 137
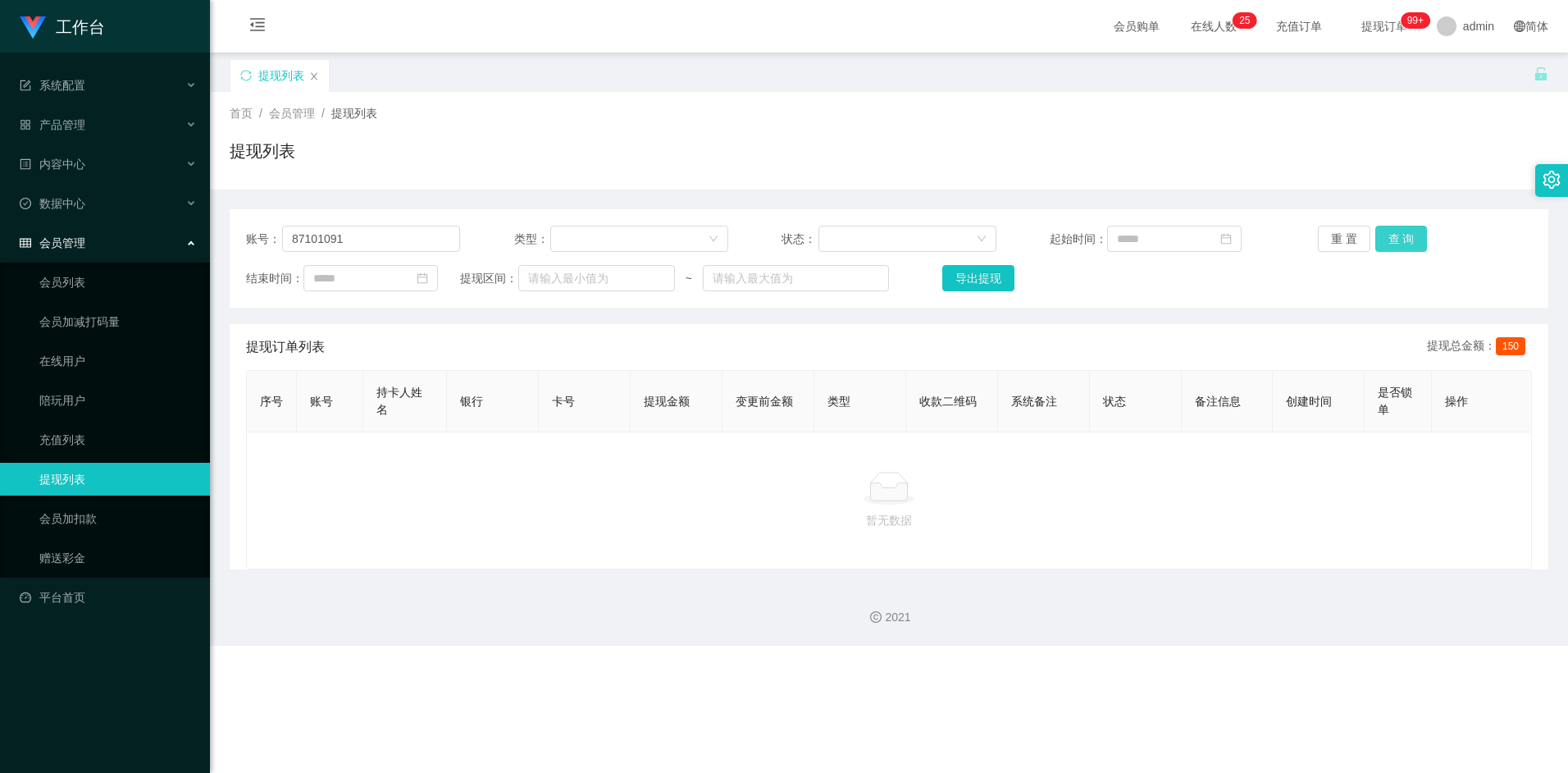
click at [1406, 240] on button "查 询" at bounding box center [1401, 240] width 52 height 27
click at [1397, 242] on button "查 询" at bounding box center [1401, 240] width 52 height 27
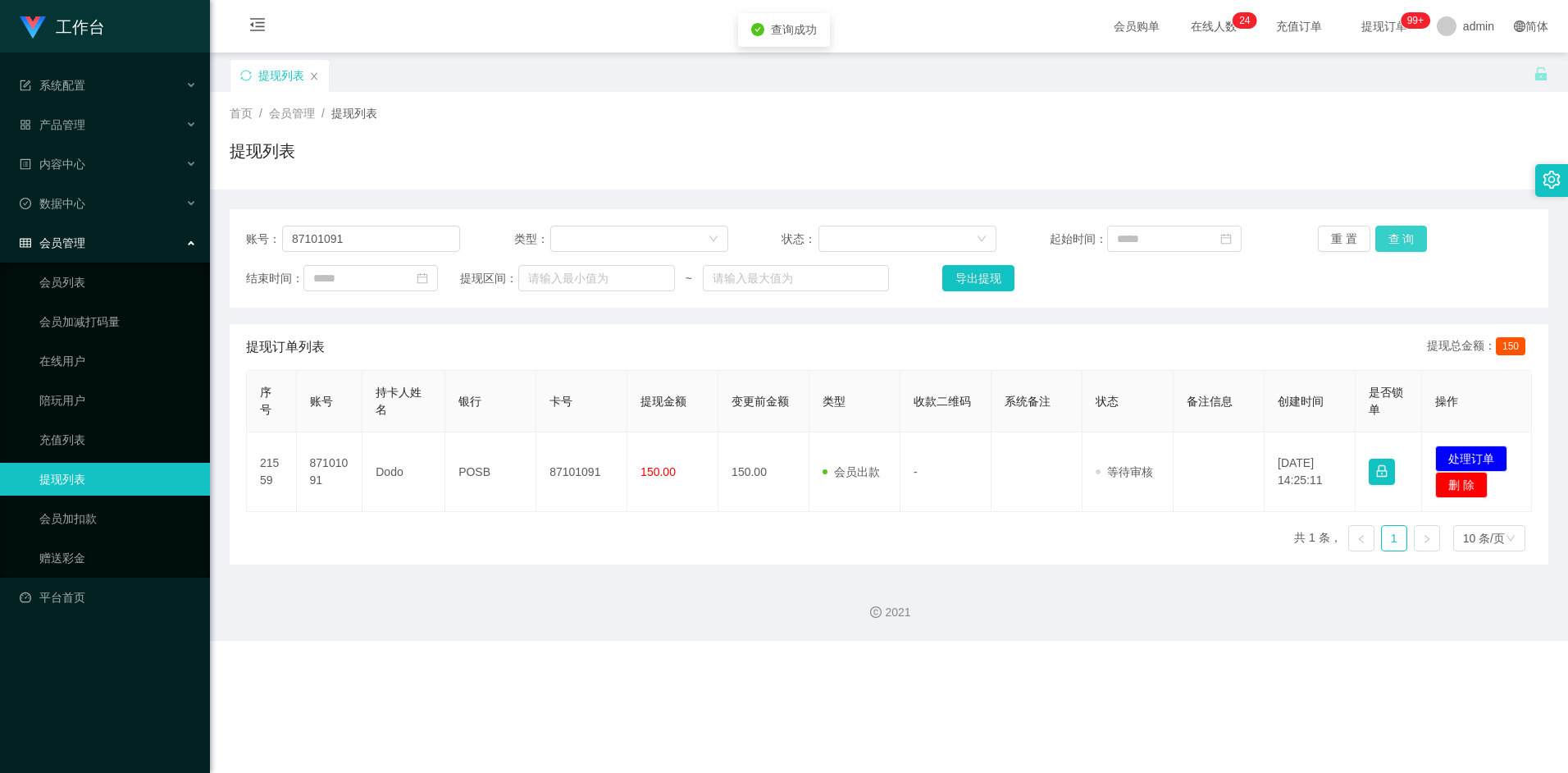
click at [1419, 243] on button "查 询" at bounding box center [1401, 240] width 52 height 27
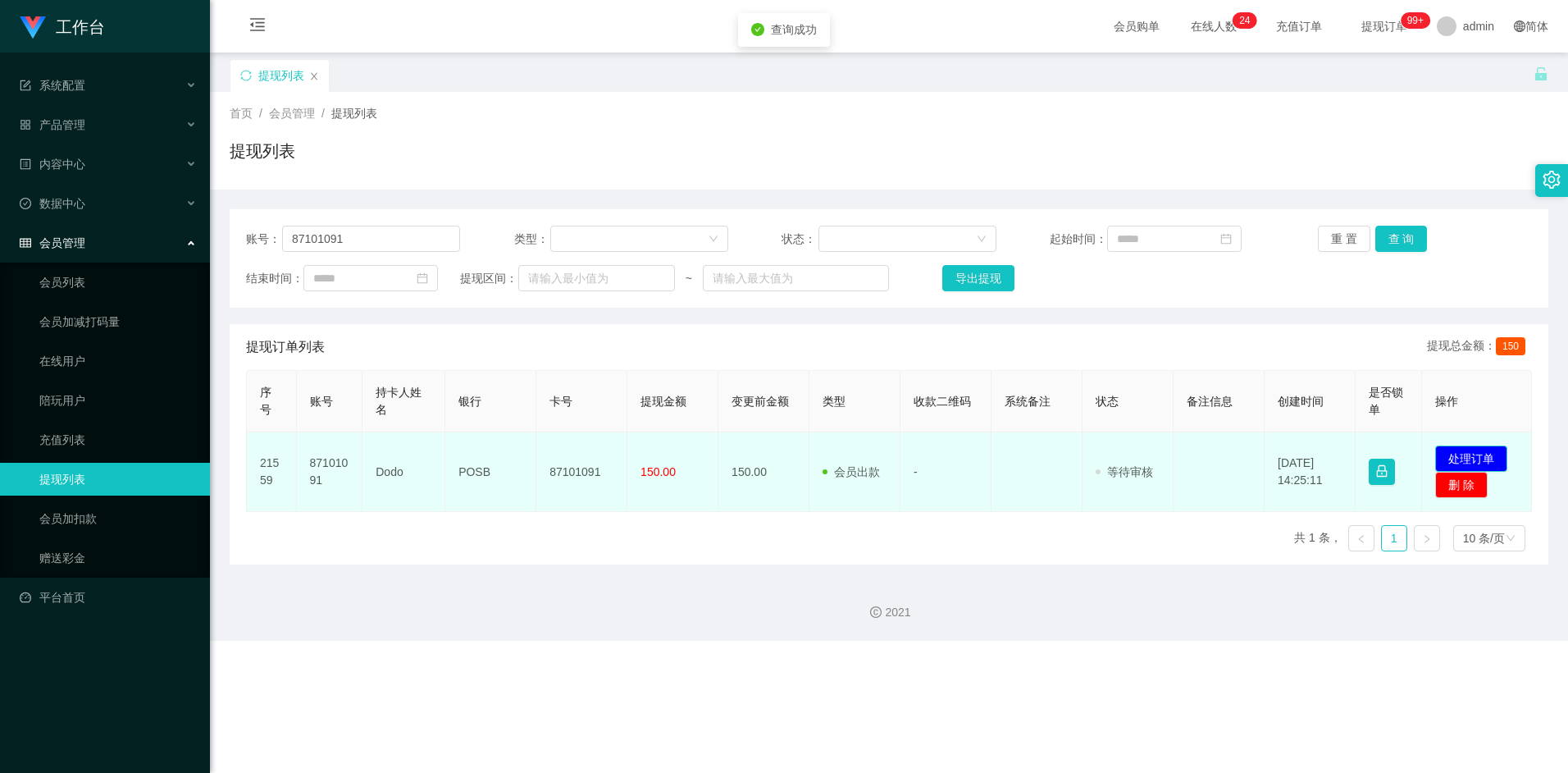
click at [1448, 453] on button "处理订单" at bounding box center [1472, 459] width 72 height 27
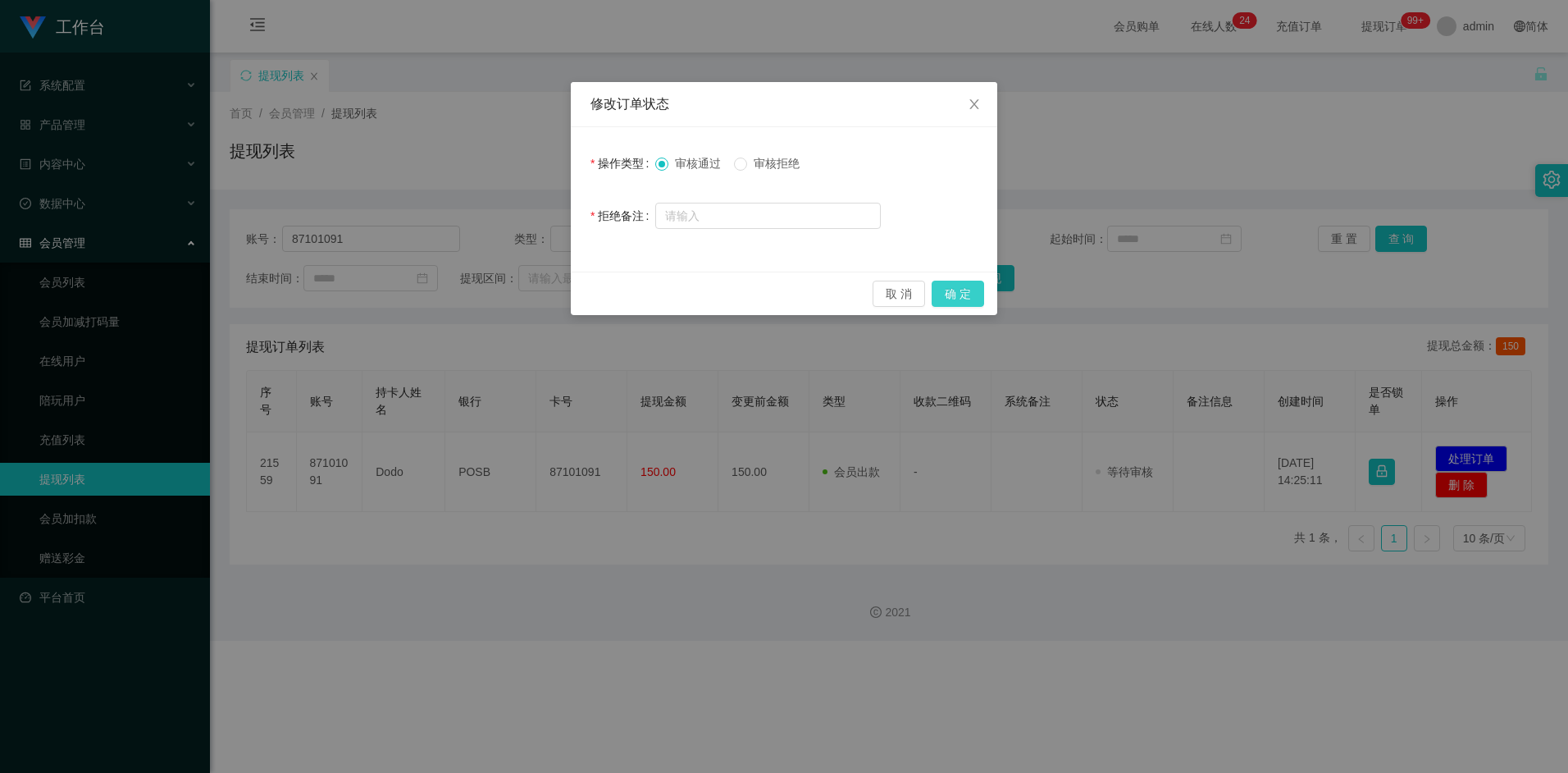
click at [954, 290] on button "确 定" at bounding box center [958, 294] width 52 height 27
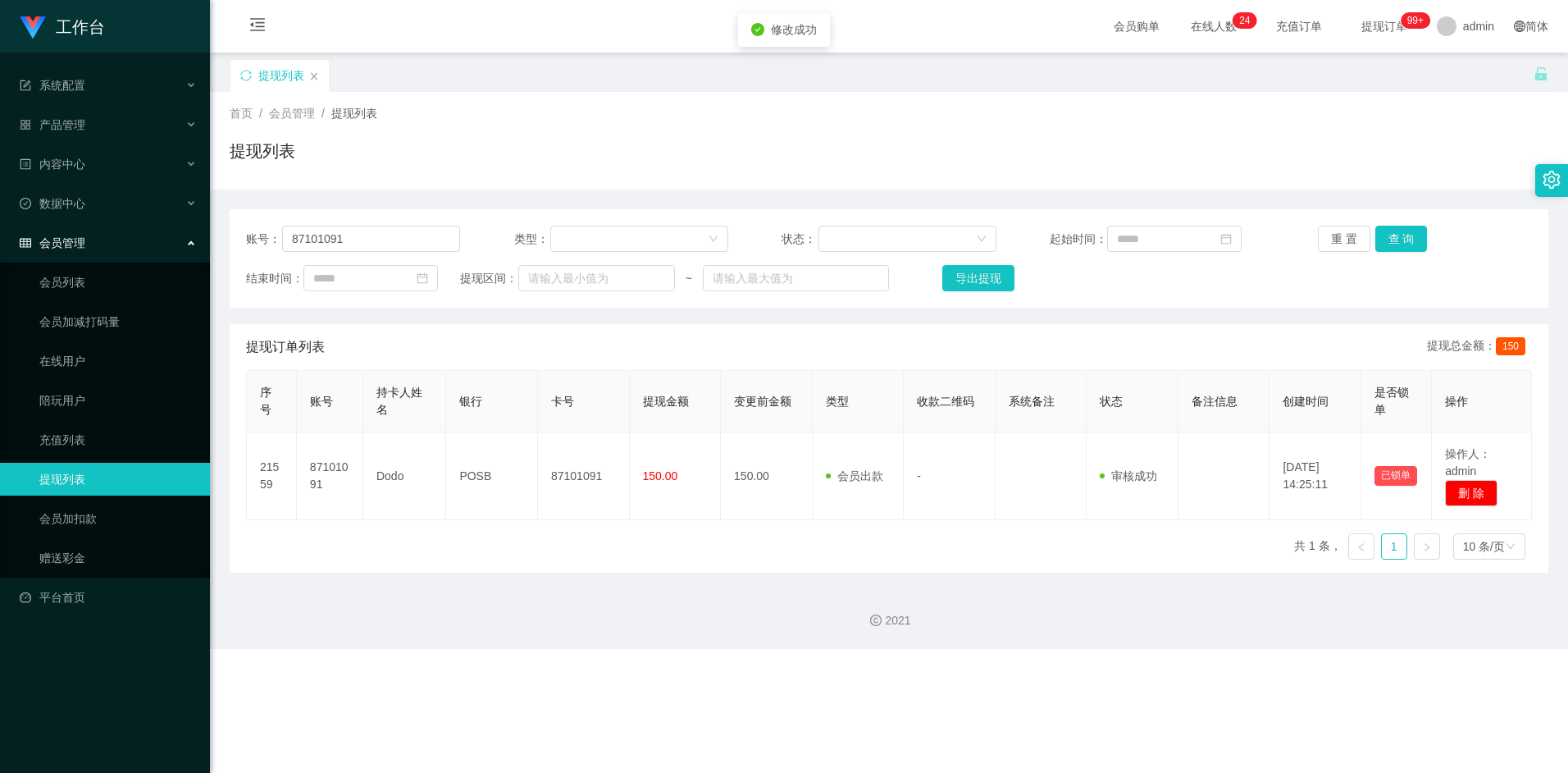
drag, startPoint x: 787, startPoint y: 538, endPoint x: 713, endPoint y: 520, distance: 76.2
click at [785, 538] on div "序号 账号 持卡人姓名 银行 卡号 提现金额 变更前金额 类型 收款二维码 系统备注 状态 备注信息 创建时间 是否锁单 操作 21559 87101091 …" at bounding box center [889, 471] width 1287 height 202
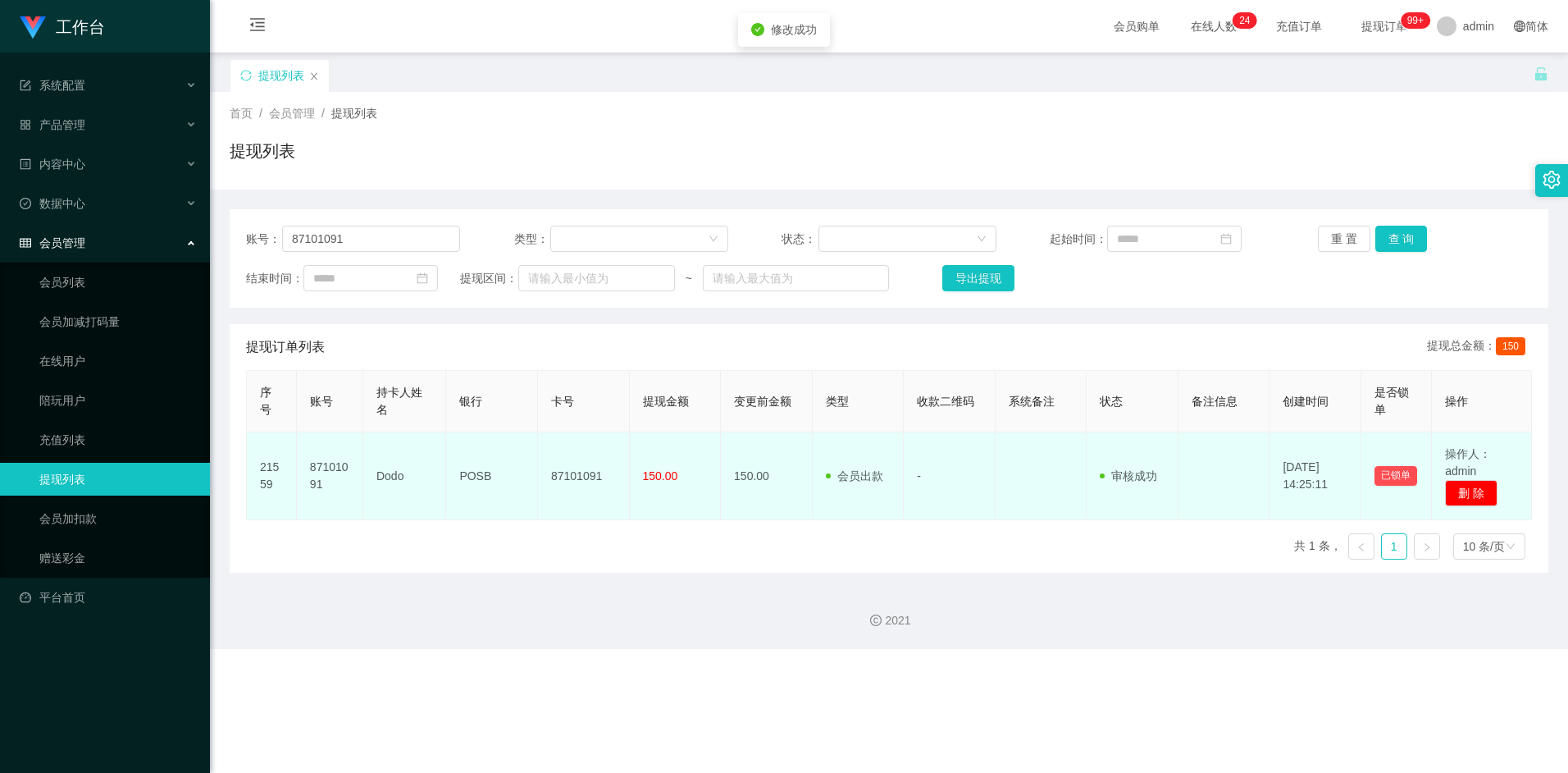
click at [588, 479] on td "87101091" at bounding box center [584, 476] width 92 height 88
copy td "87101091"
